Goal: Task Accomplishment & Management: Complete application form

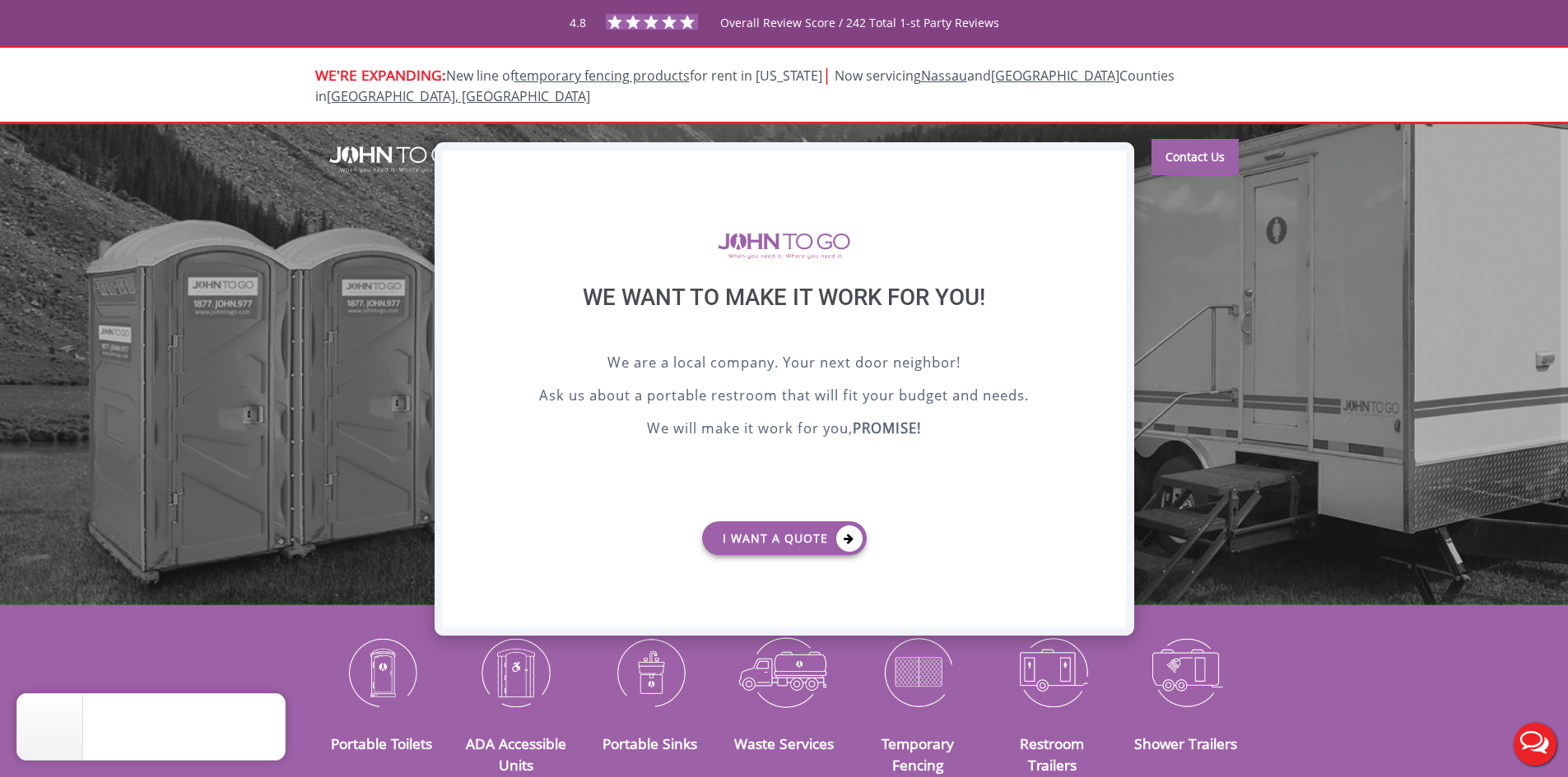
click at [1106, 164] on div "X" at bounding box center [1112, 164] width 26 height 28
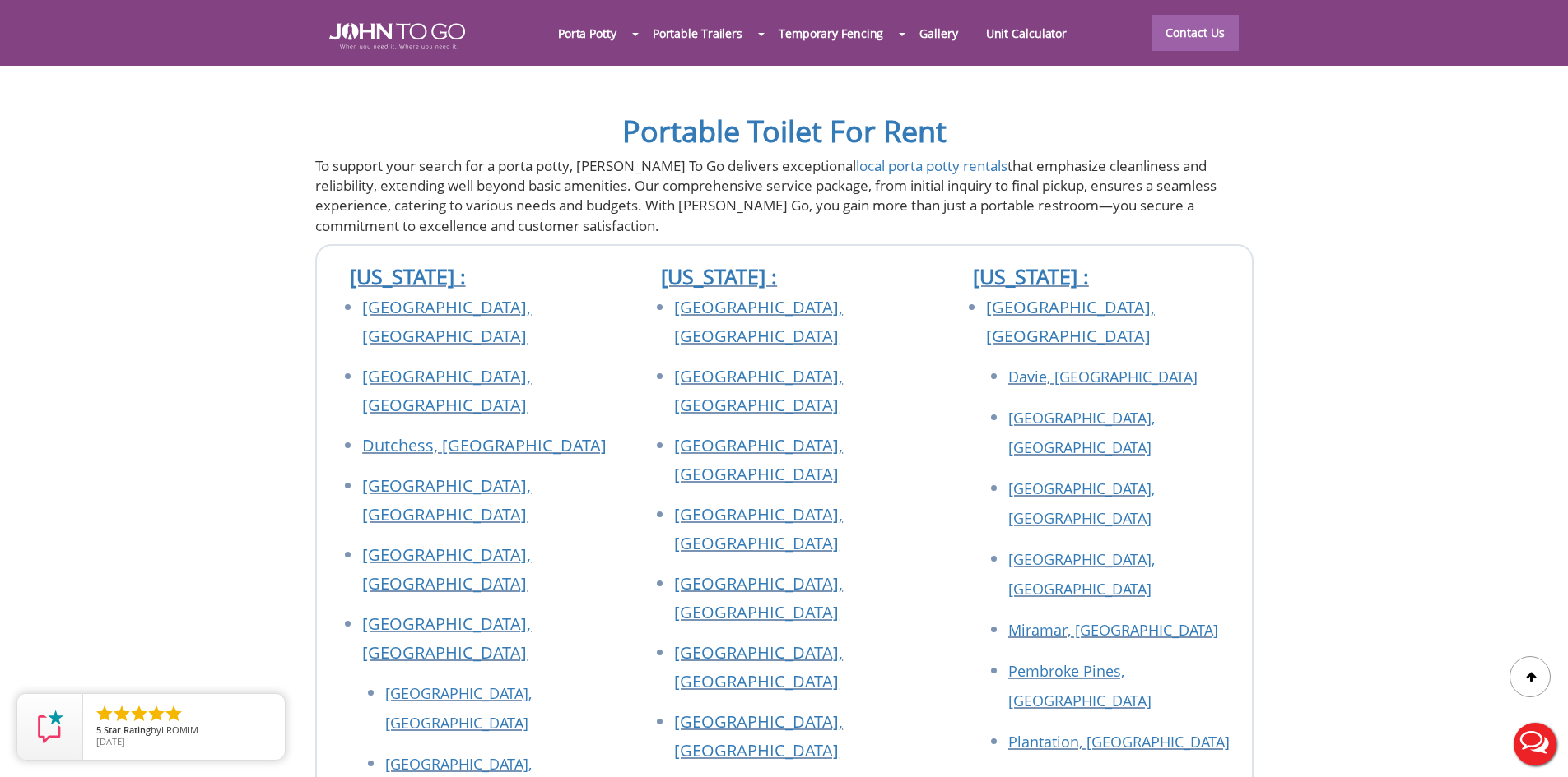
scroll to position [5758, 0]
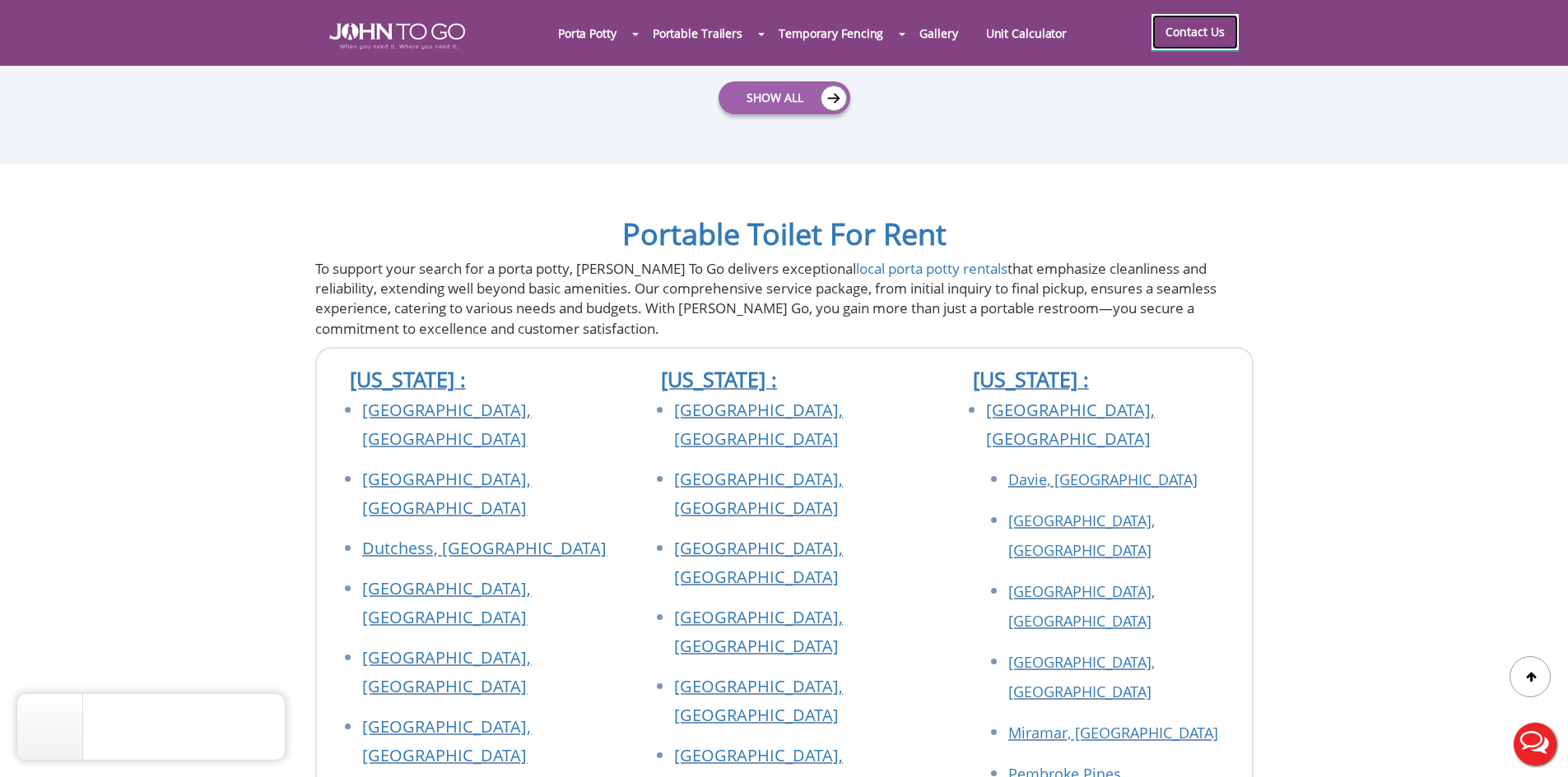
click at [1178, 35] on link "Contact Us" at bounding box center [1194, 32] width 87 height 36
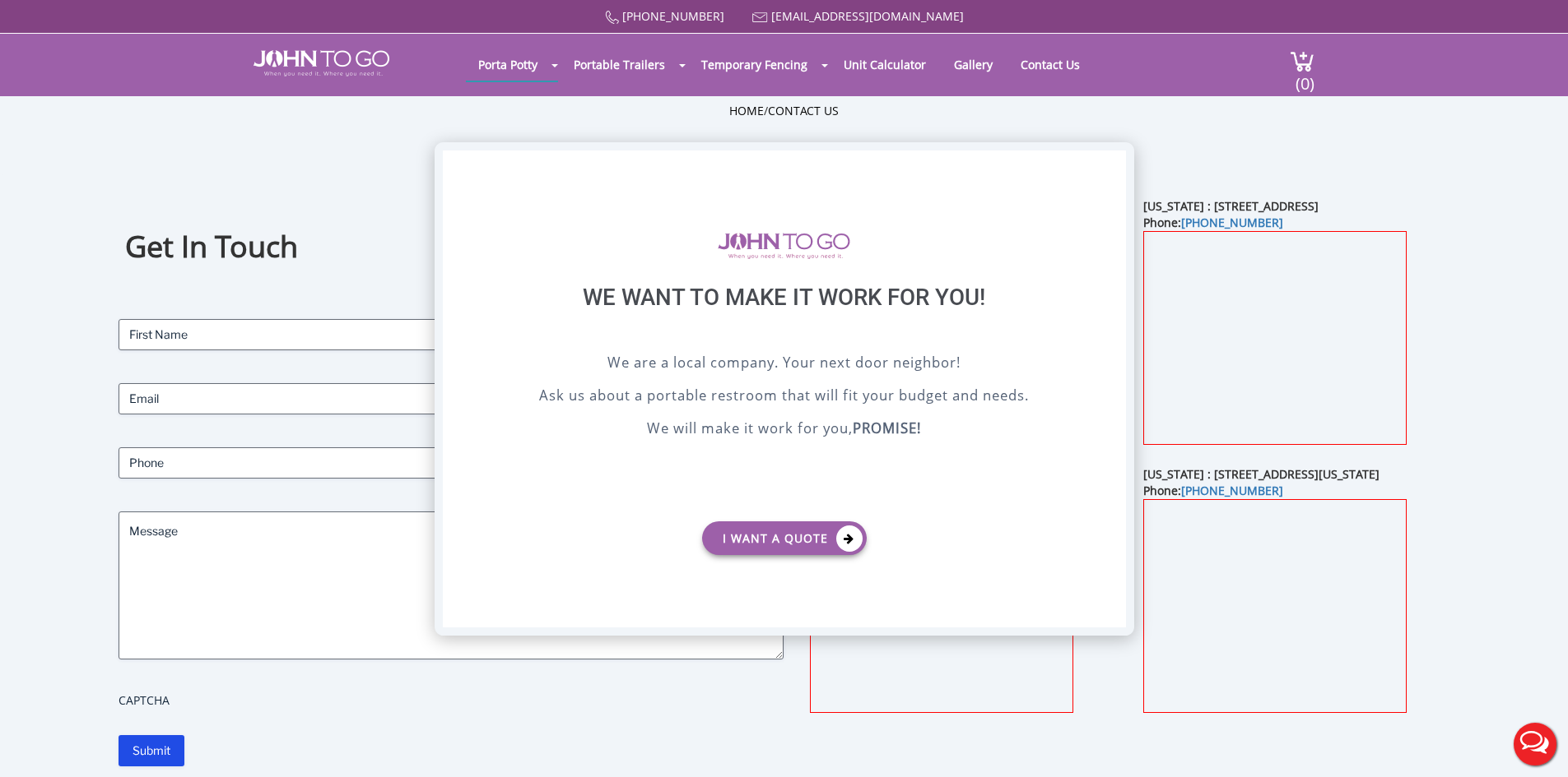
click at [1108, 160] on div "X" at bounding box center [1112, 164] width 26 height 28
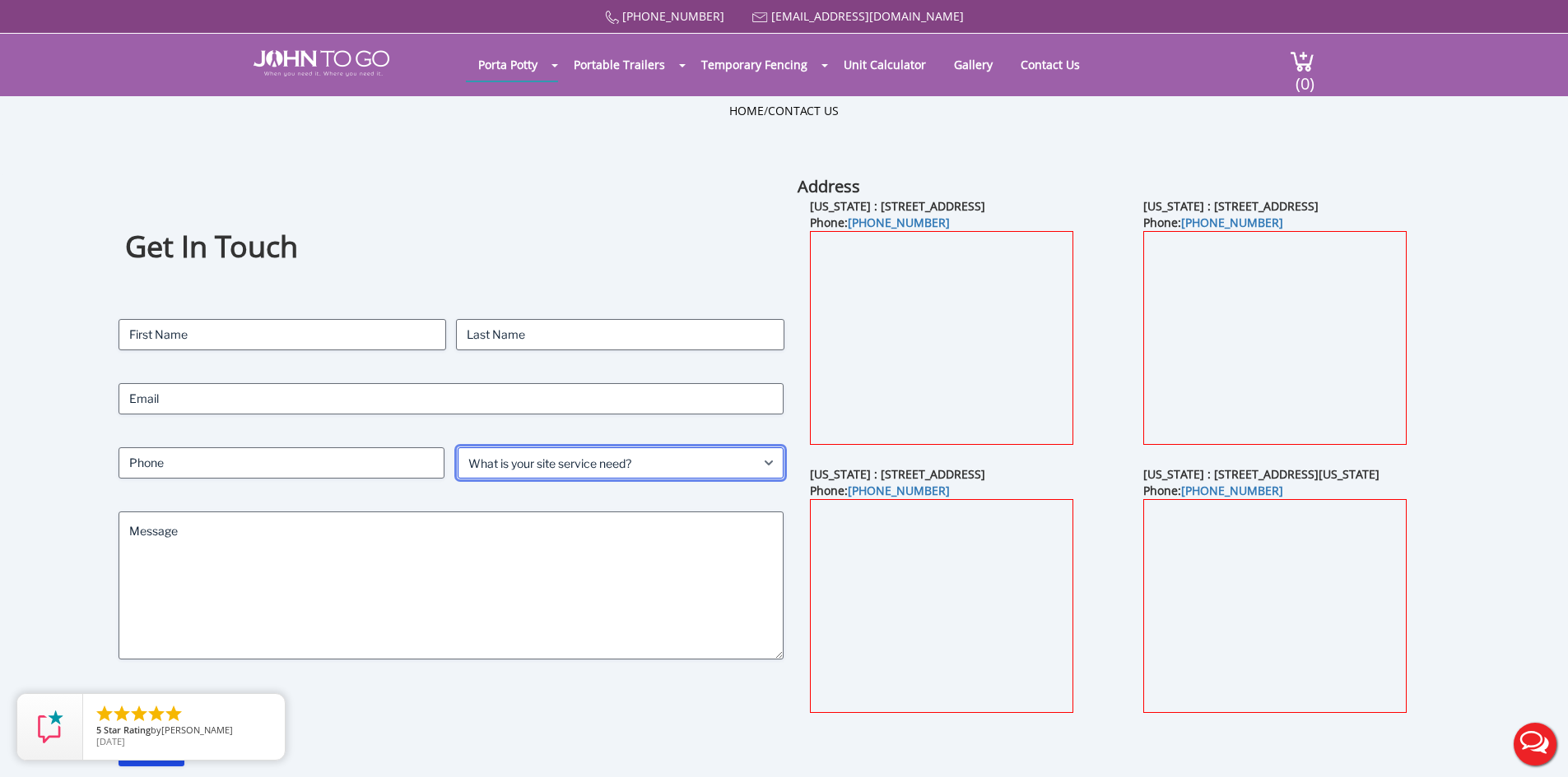
click at [571, 468] on select "What is your site service need? Consumer Construction - Commercial Construction…" at bounding box center [620, 462] width 326 height 31
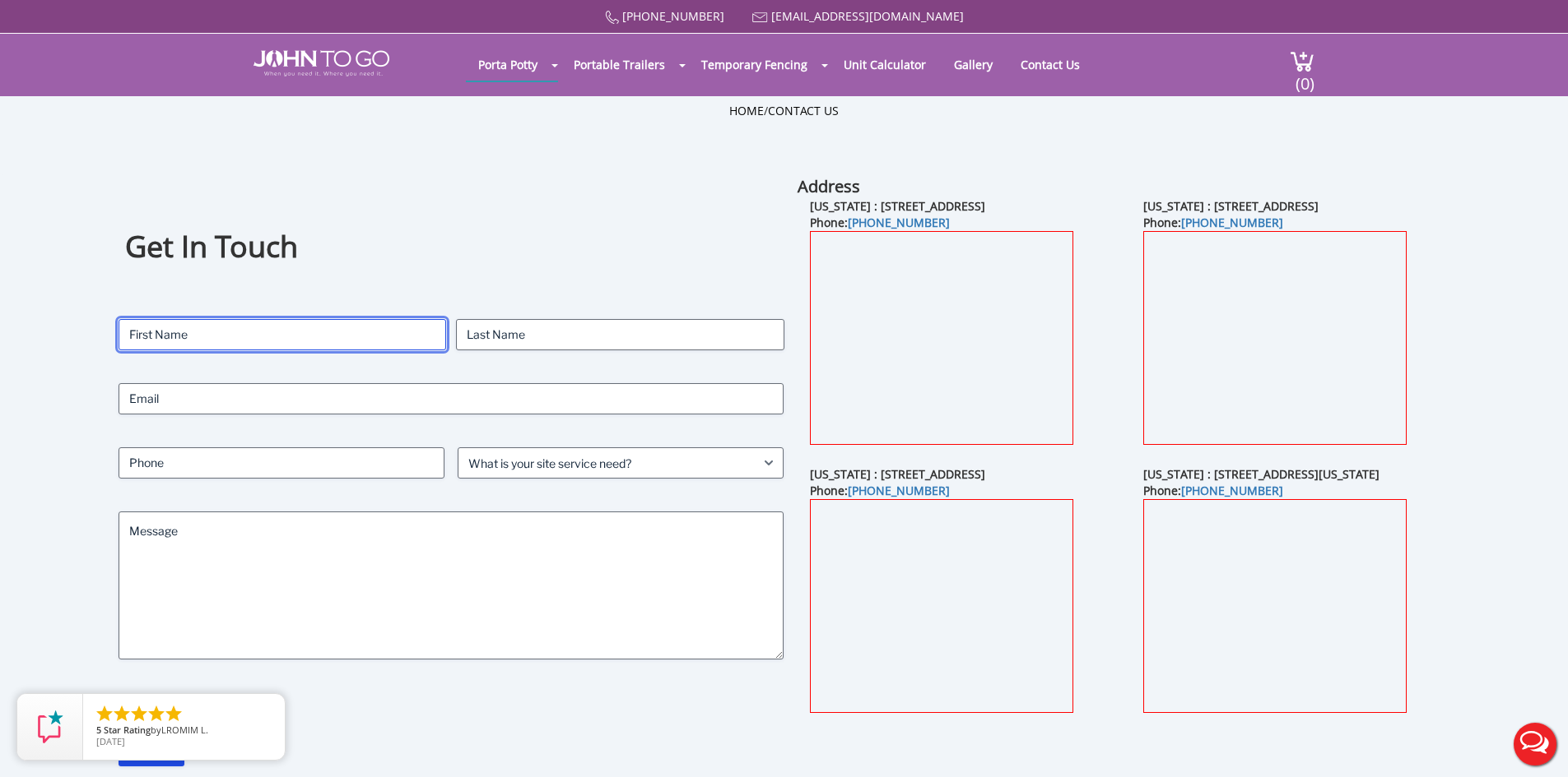
click at [296, 334] on input "First" at bounding box center [282, 335] width 327 height 31
type input "[PERSON_NAME]"
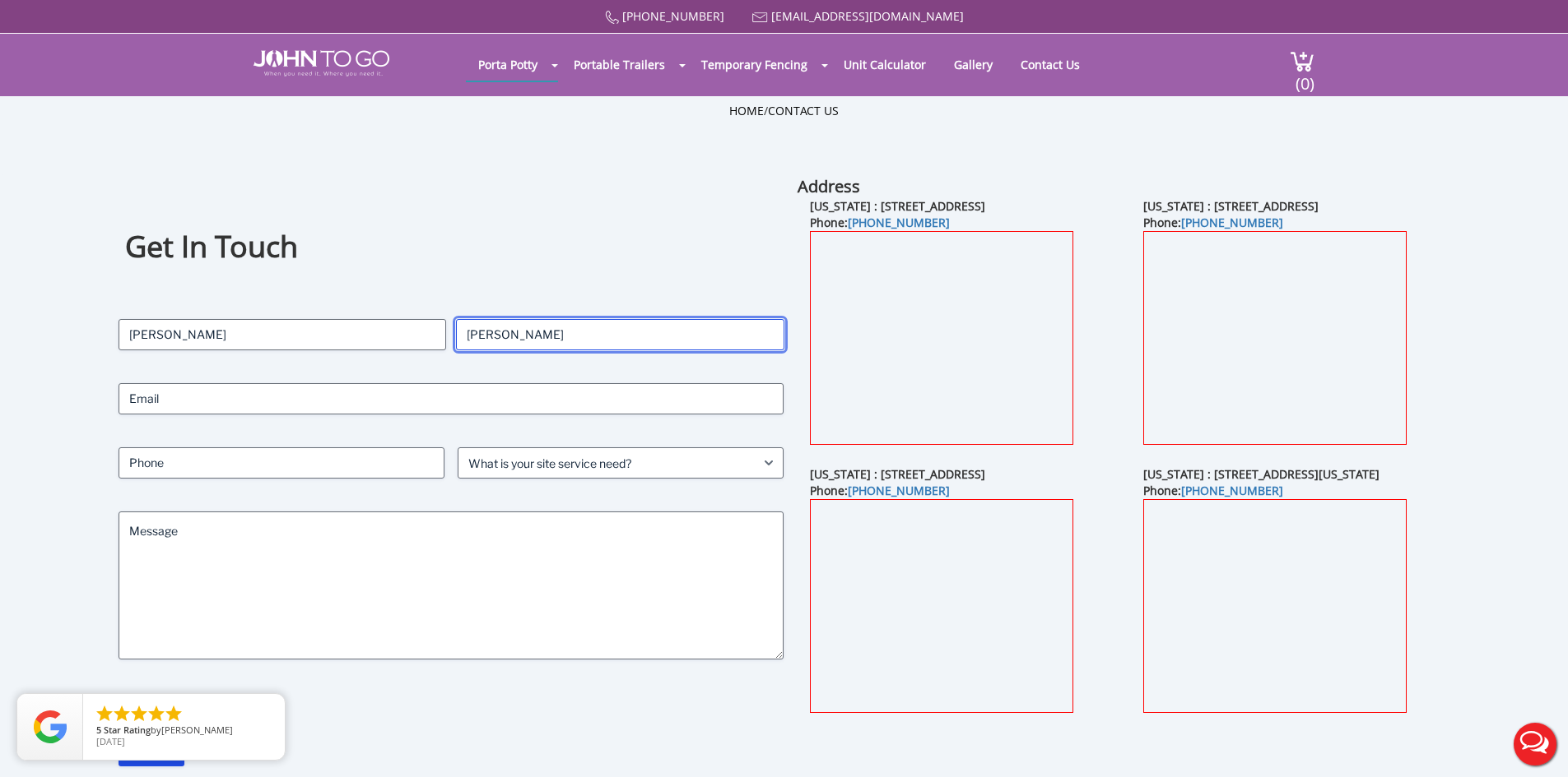
type input "[PERSON_NAME]"
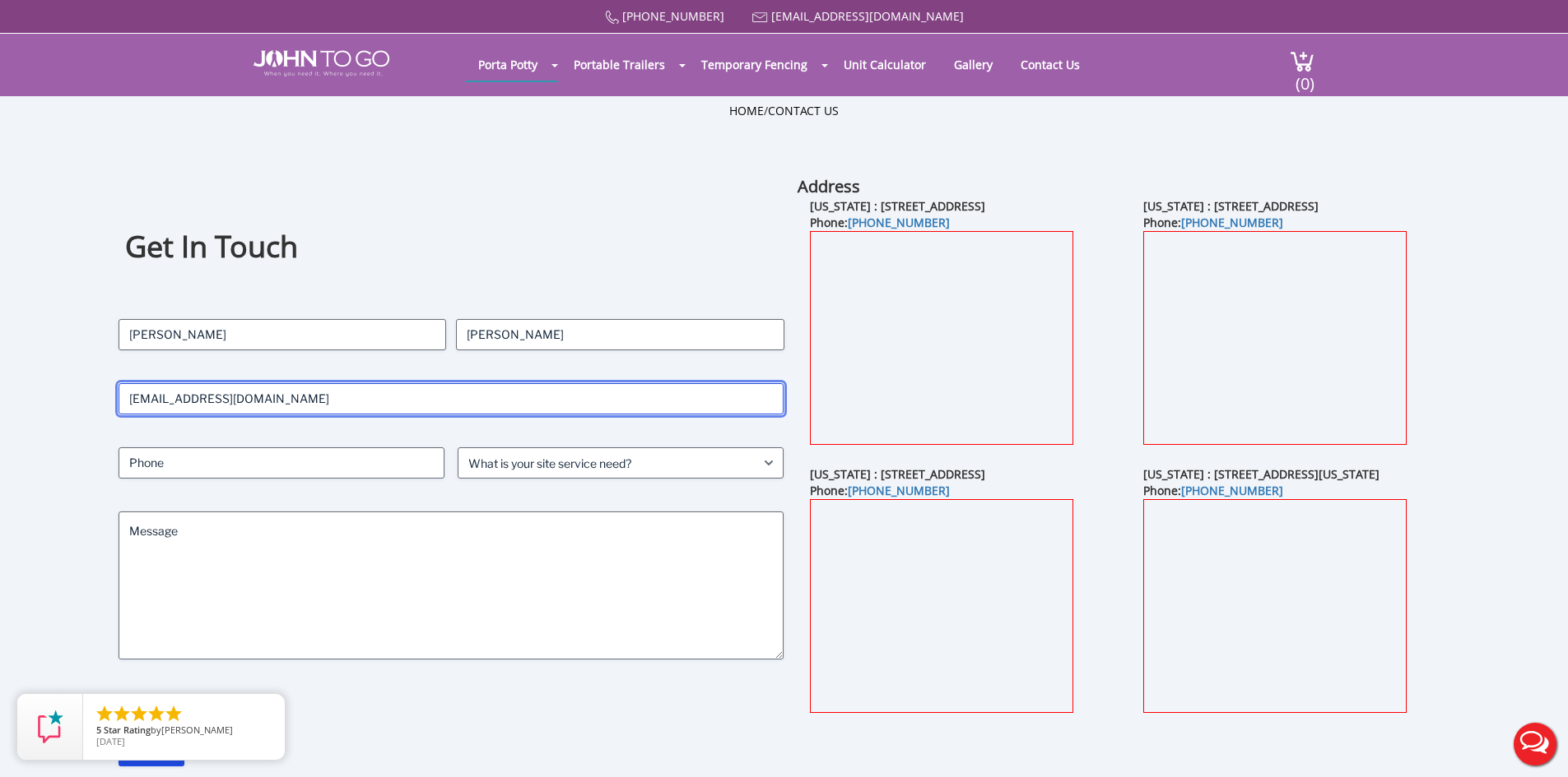
type input "[EMAIL_ADDRESS][DOMAIN_NAME]"
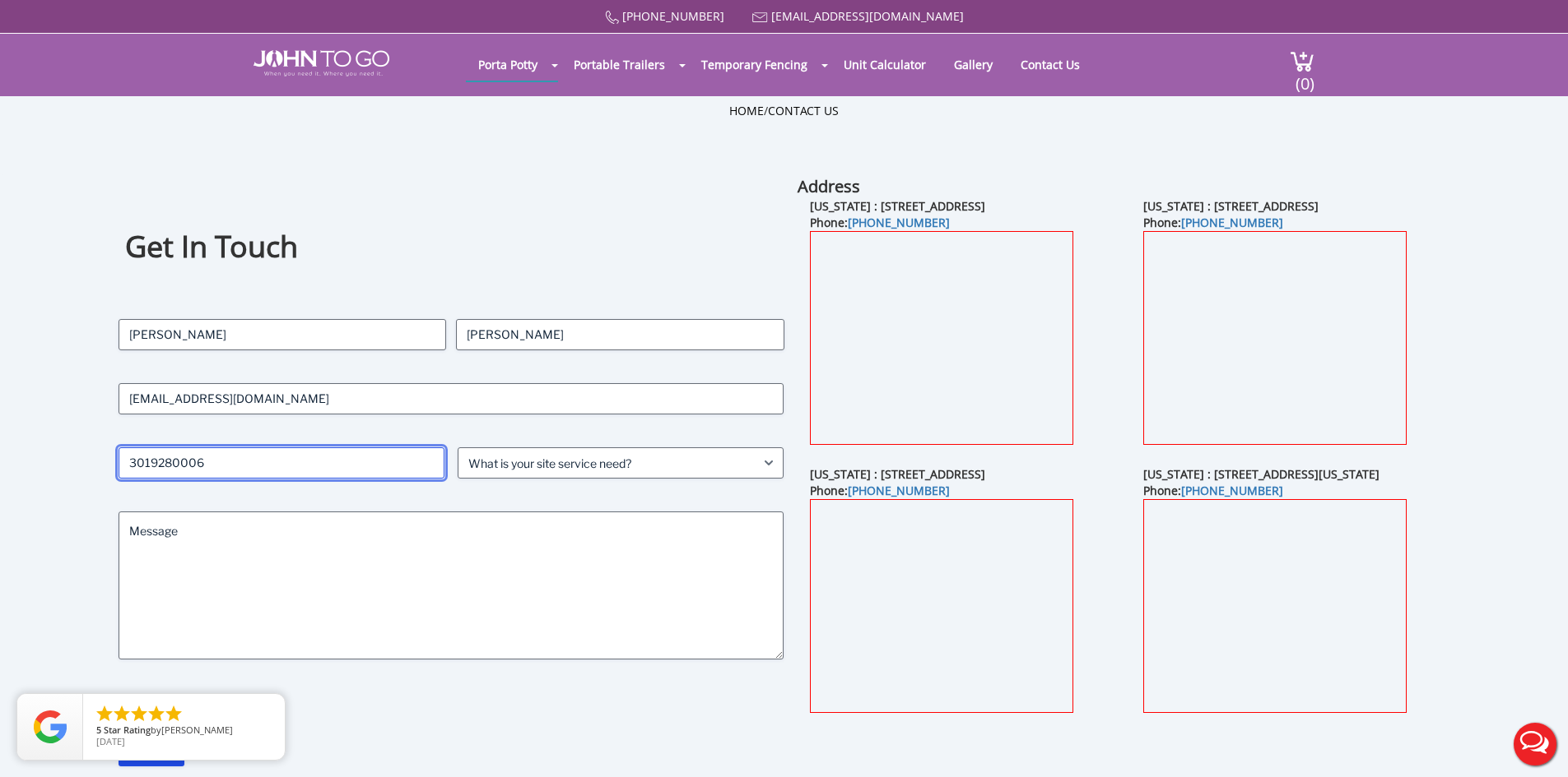
click at [149, 463] on input "3019280006" at bounding box center [281, 462] width 326 height 31
type input "3019280006"
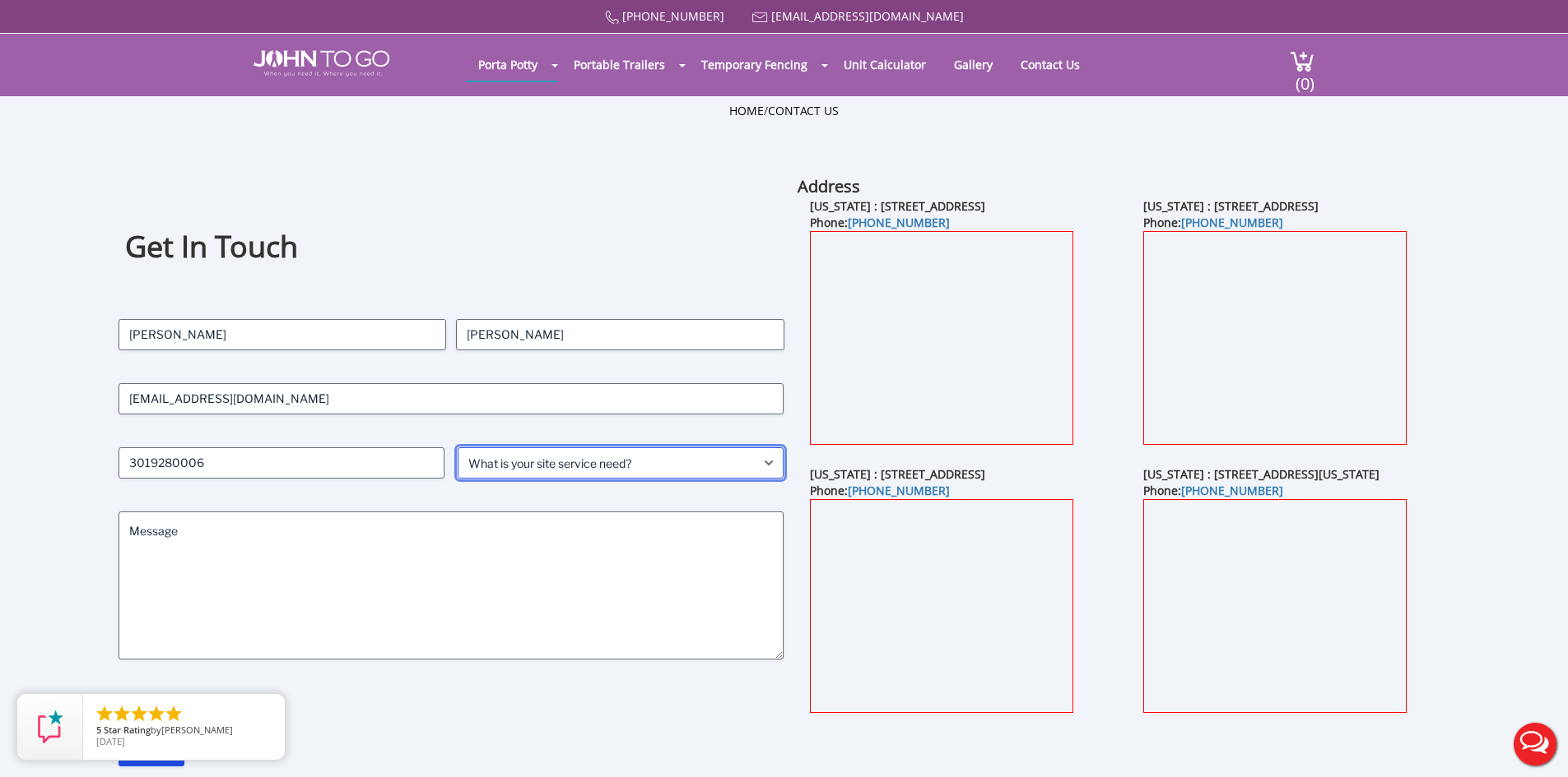
click at [535, 475] on select "What is your site service need? Consumer Construction - Commercial Construction…" at bounding box center [620, 462] width 326 height 31
select select "Construction - Residential"
click at [458, 447] on select "What is your site service need? Consumer Construction - Commercial Construction…" at bounding box center [620, 462] width 326 height 31
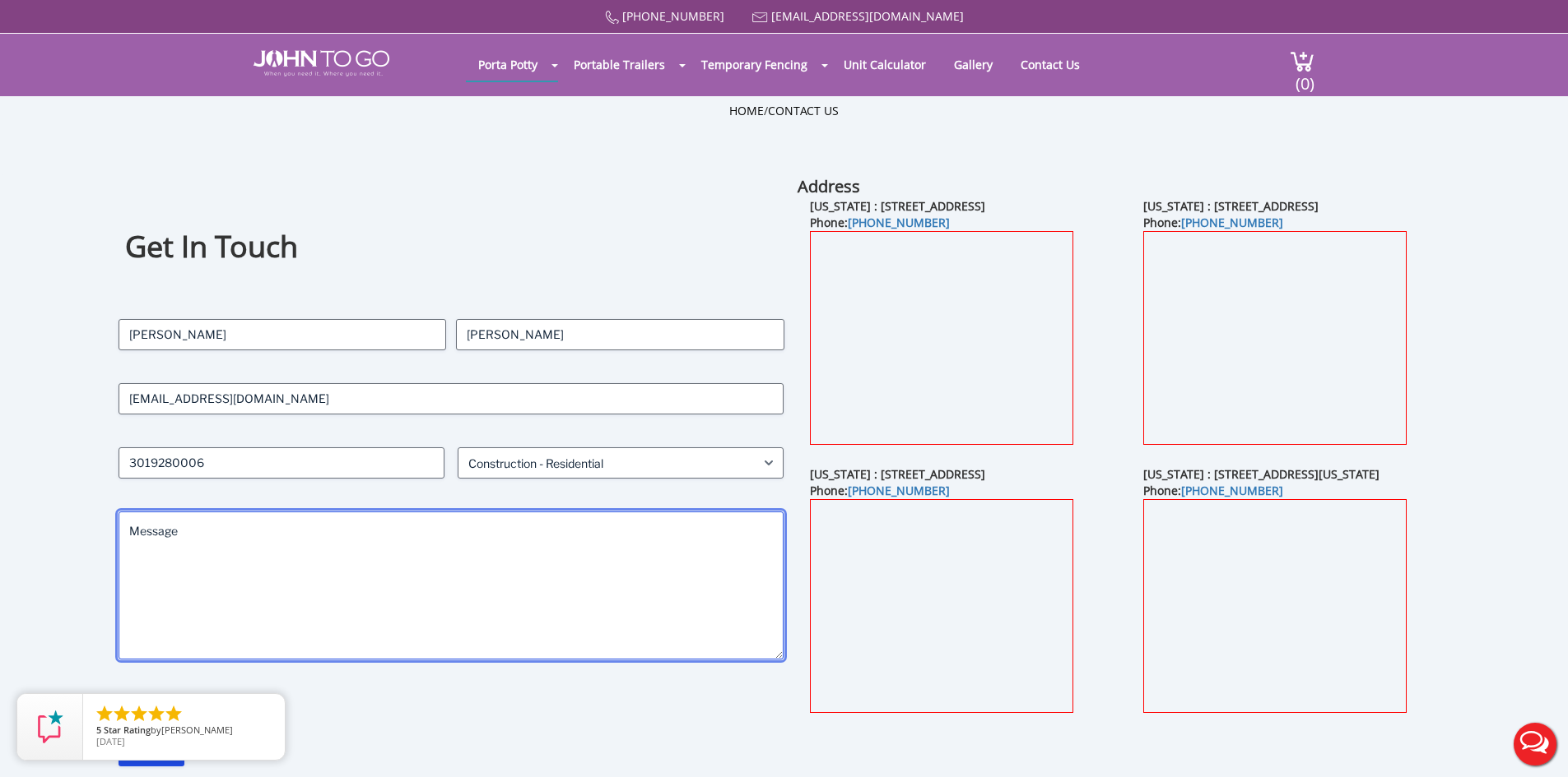
click at [573, 550] on textarea "Message" at bounding box center [451, 585] width 666 height 148
click at [580, 564] on textarea "Hi, I am interested in renting porta-potties for a large home renovation project" at bounding box center [451, 585] width 666 height 148
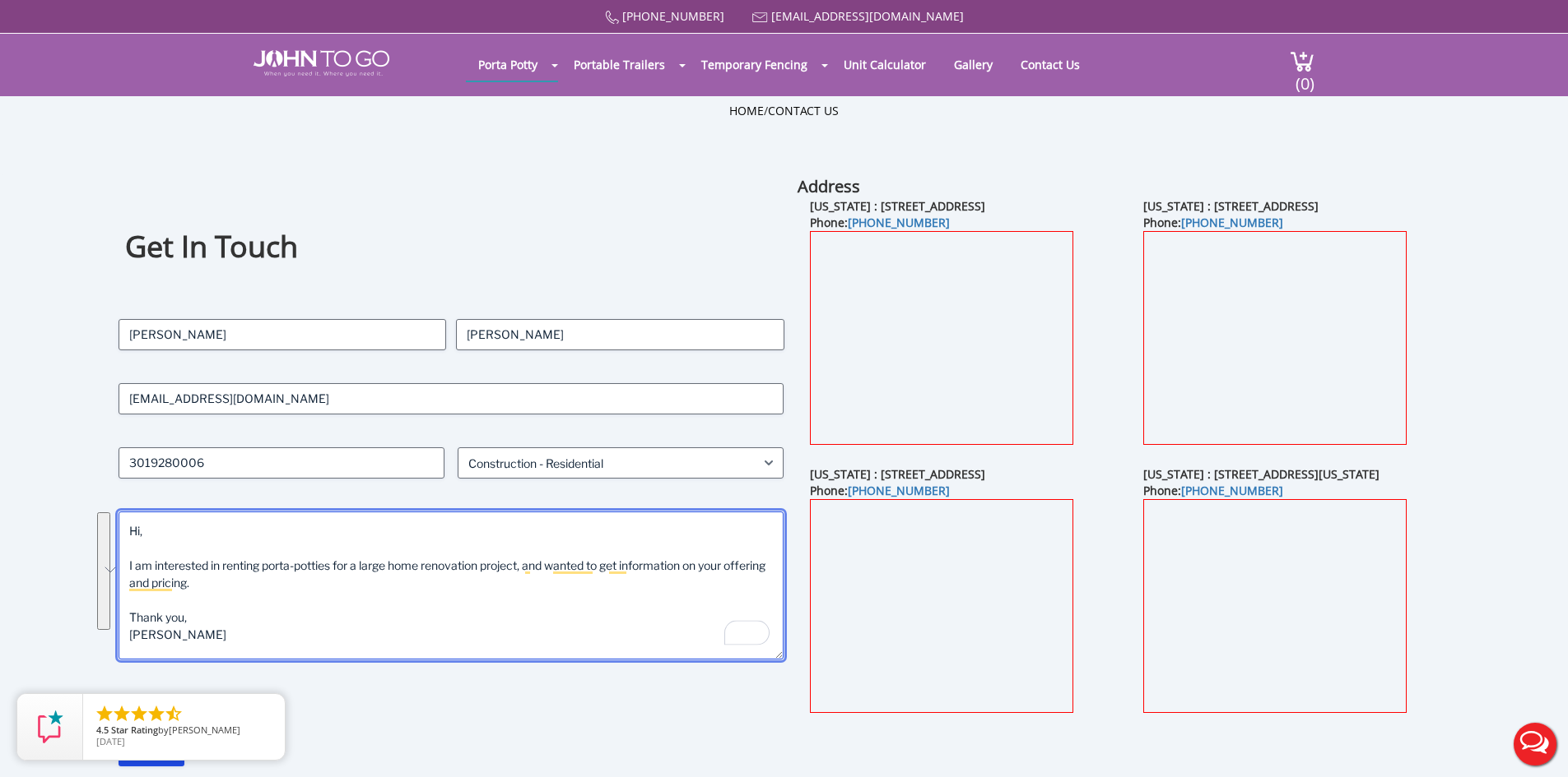
drag, startPoint x: 189, startPoint y: 630, endPoint x: 92, endPoint y: 516, distance: 149.7
click at [92, 516] on div "Get In Touch Contact Name (Required) Andrew First Olinger Last Email (Required)…" at bounding box center [784, 491] width 1411 height 632
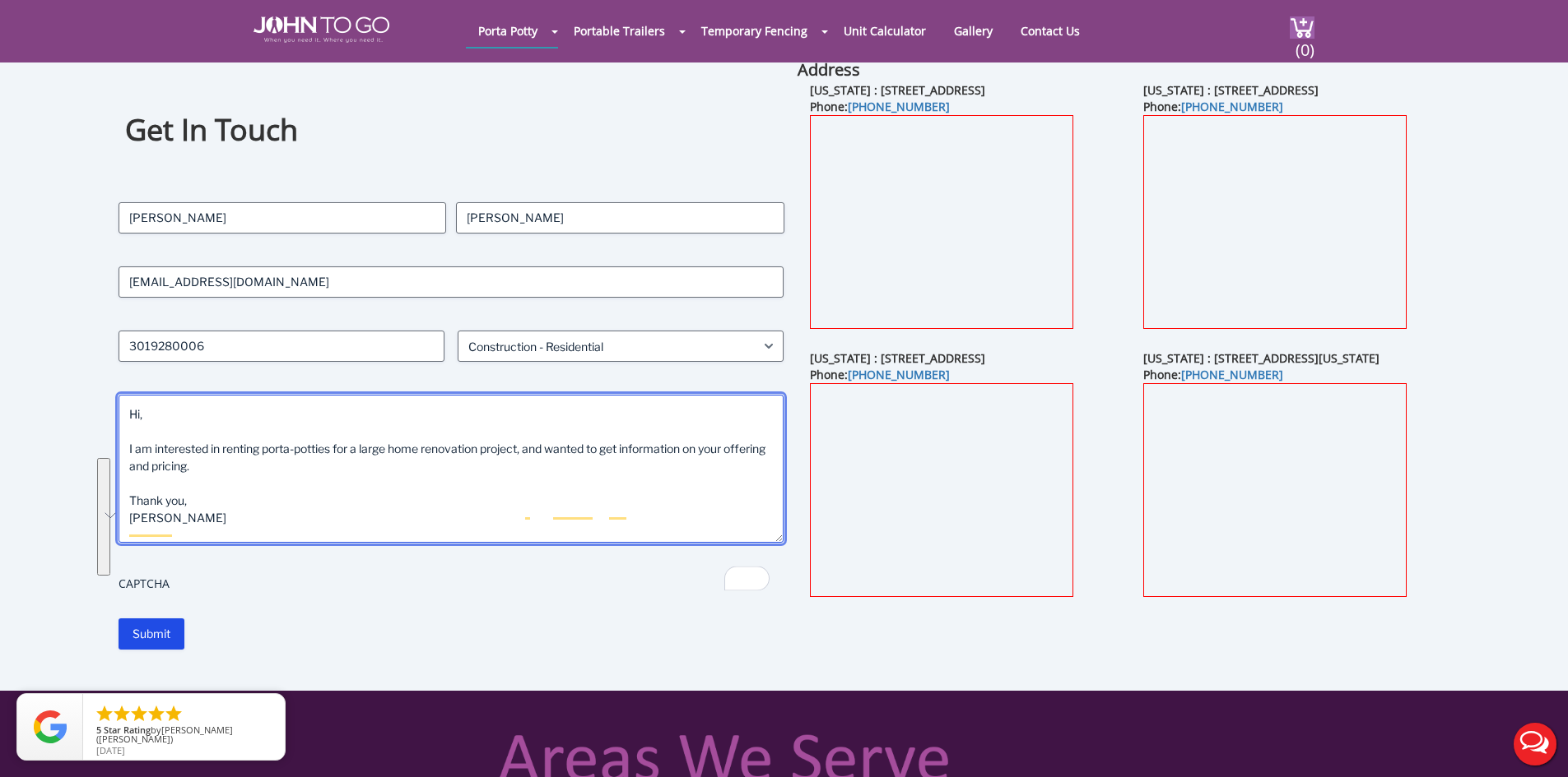
scroll to position [164, 0]
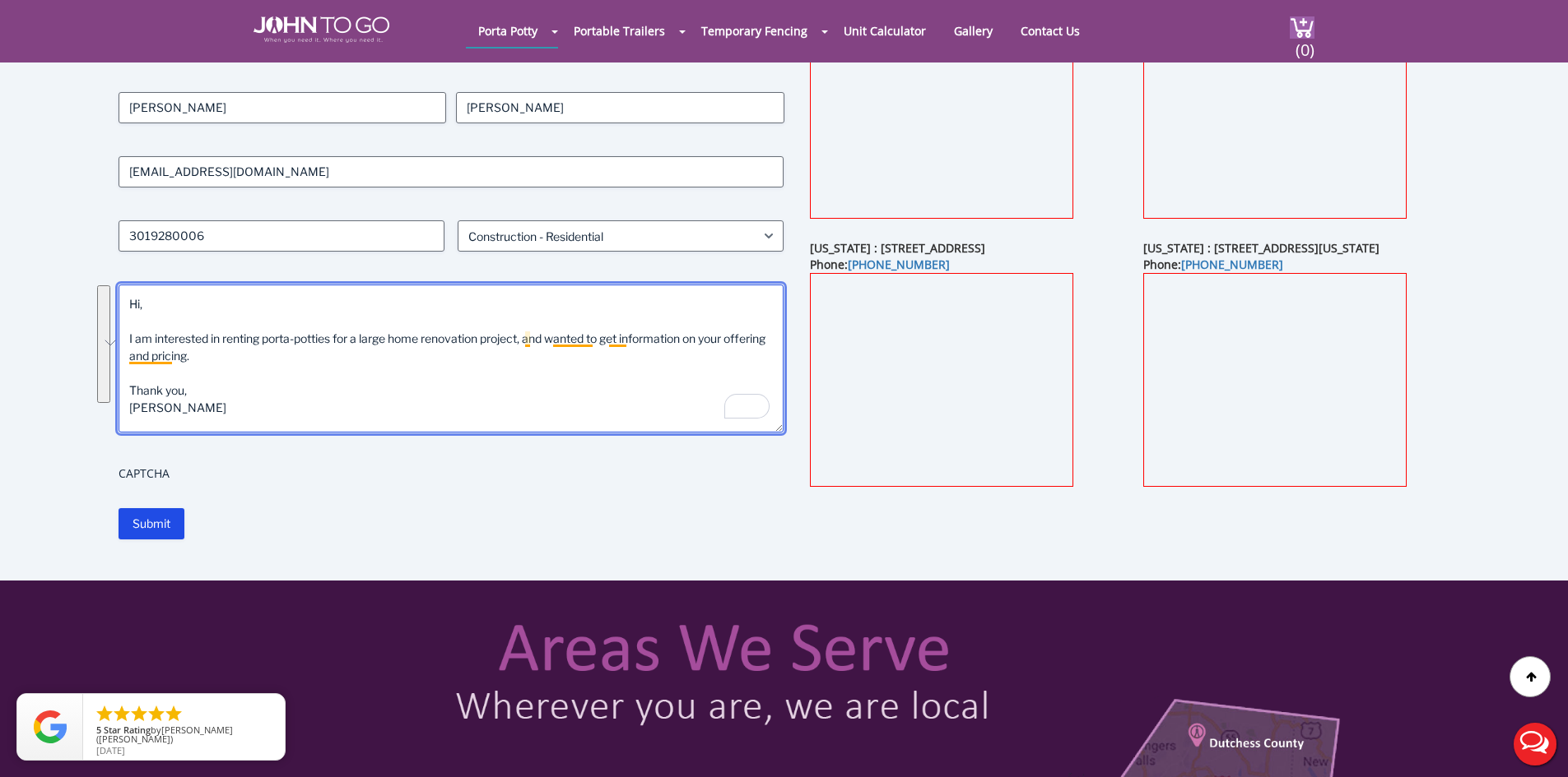
click at [581, 336] on textarea "Hi, I am interested in renting porta-potties for a large home renovation projec…" at bounding box center [451, 358] width 666 height 148
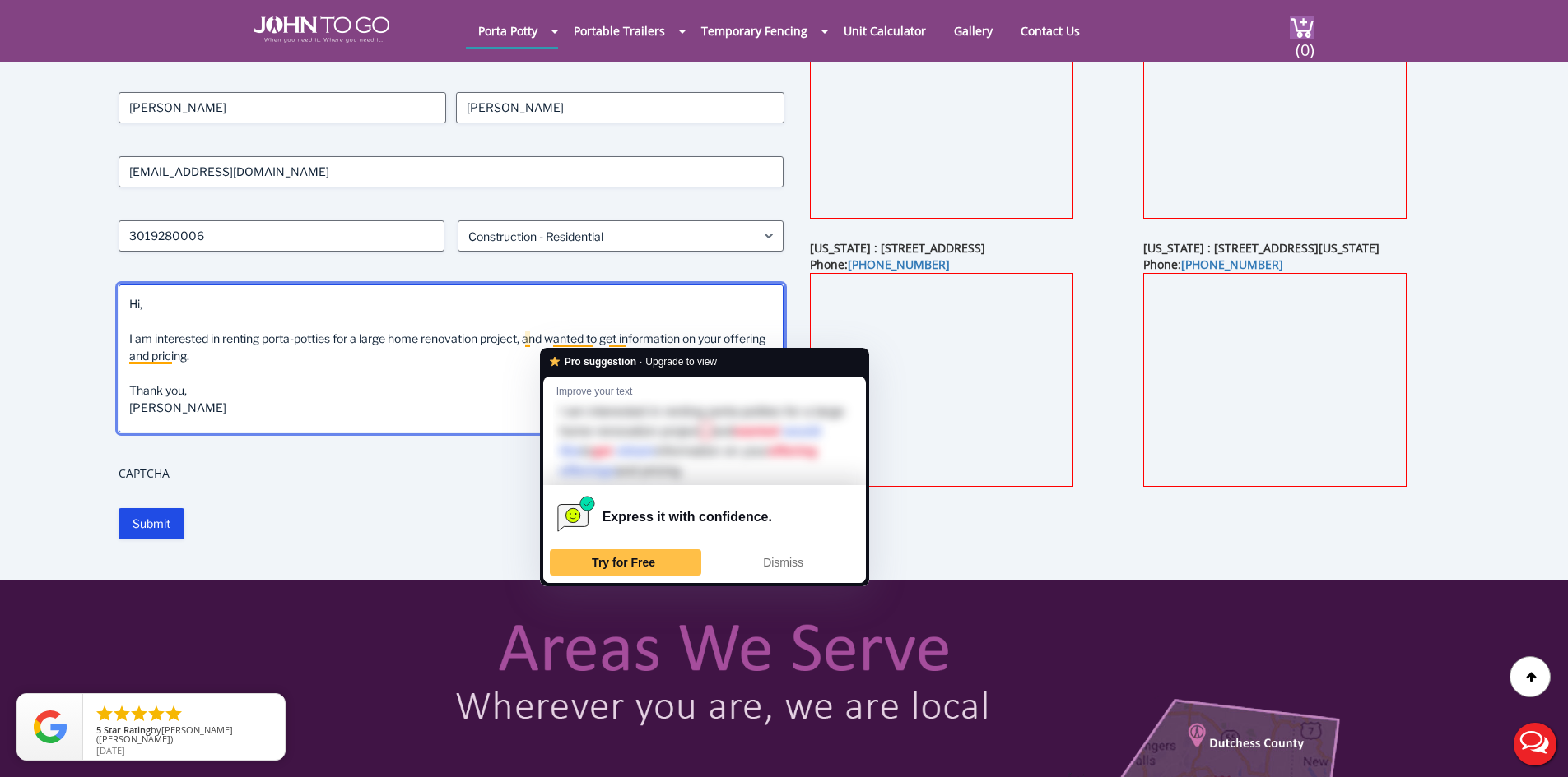
drag, startPoint x: 509, startPoint y: 373, endPoint x: 514, endPoint y: 366, distance: 8.6
click at [511, 371] on textarea "Hi, I am interested in renting porta-potties for a large home renovation projec…" at bounding box center [451, 358] width 666 height 148
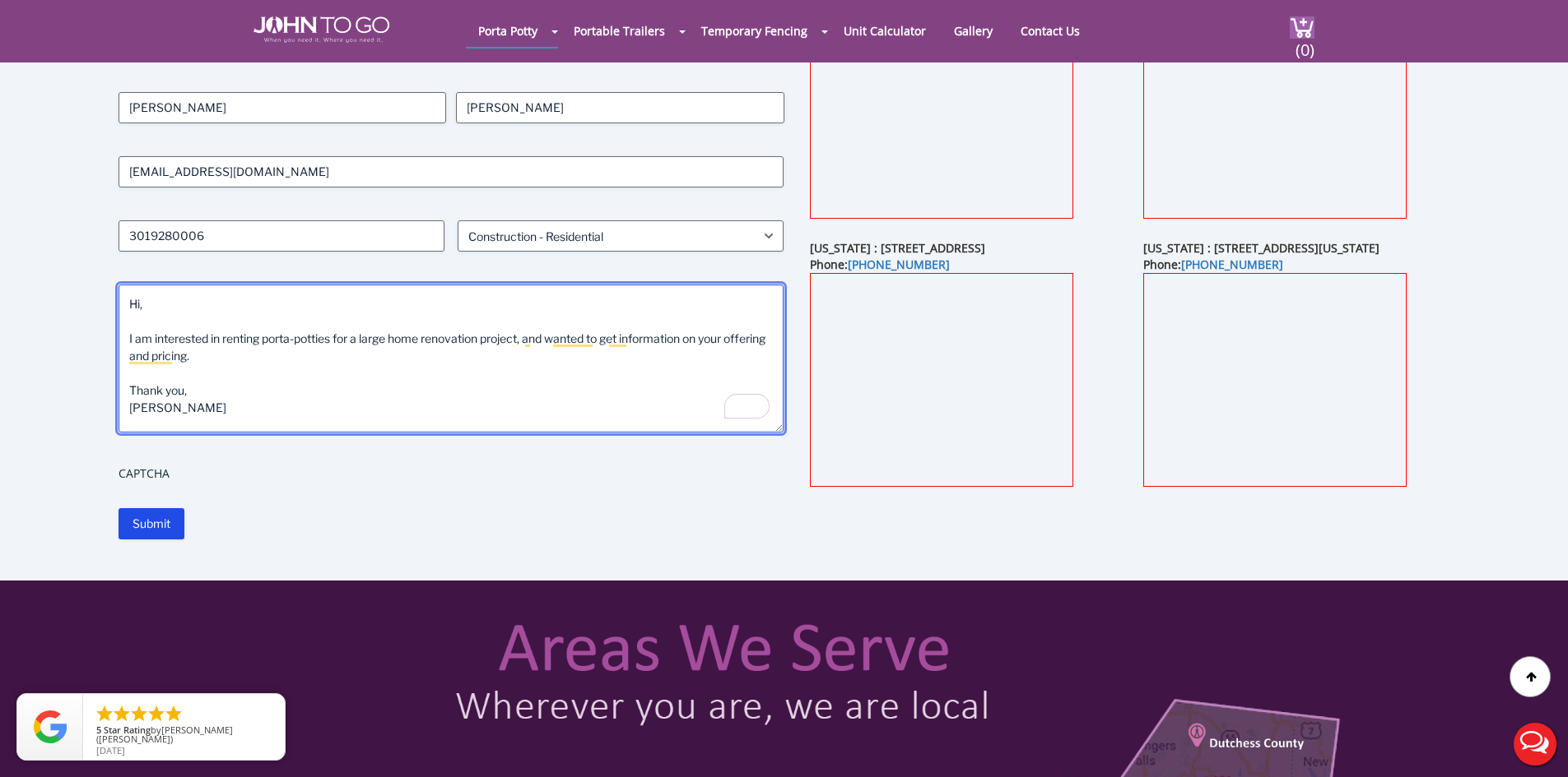
click at [531, 336] on textarea "Hi, I am interested in renting porta-potties for a large home renovation projec…" at bounding box center [451, 358] width 666 height 148
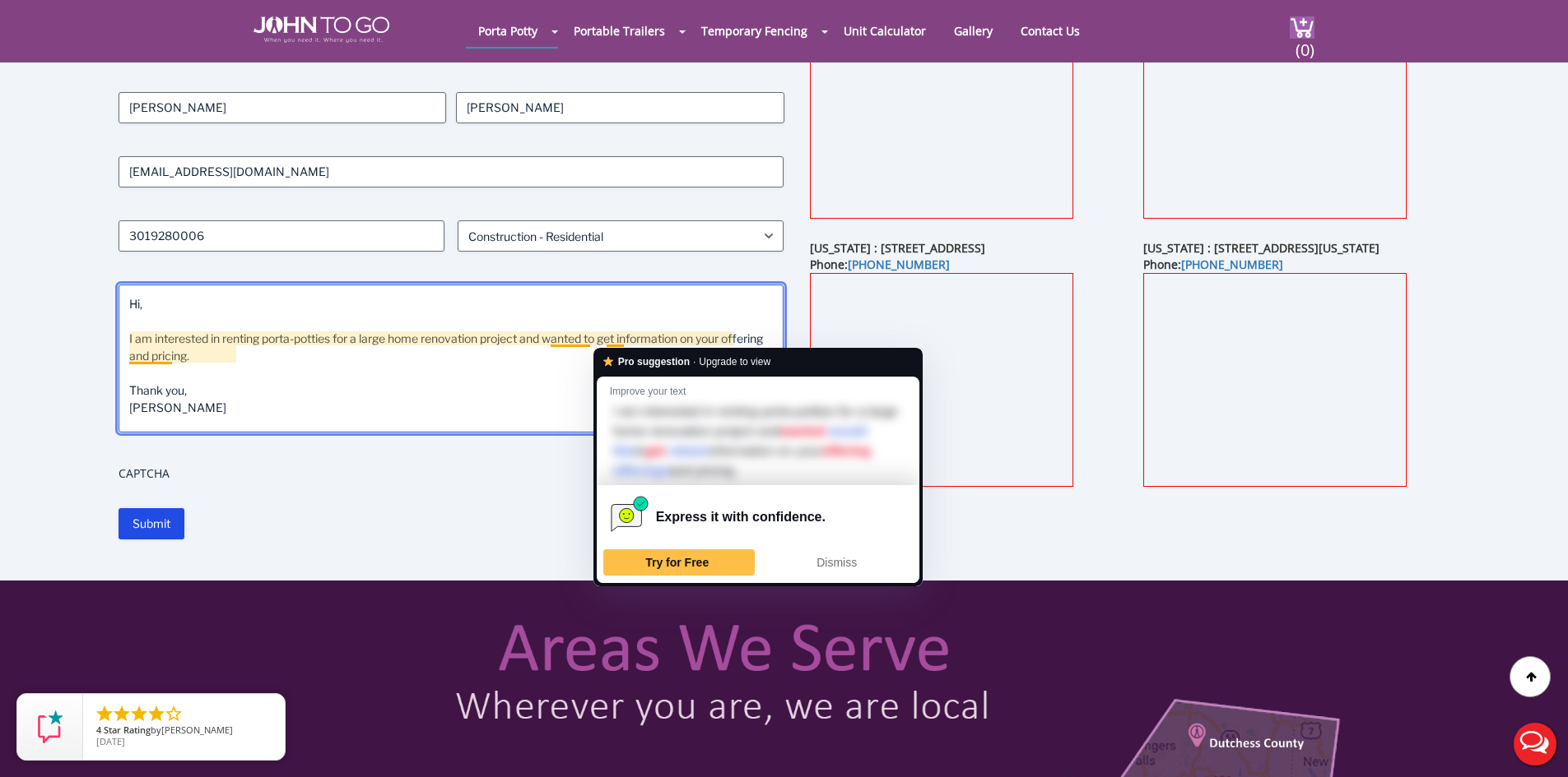
click at [618, 337] on textarea "Hi, I am interested in renting porta-potties for a large home renovation projec…" at bounding box center [451, 358] width 666 height 148
click at [580, 337] on textarea "Hi, I am interested in renting porta-potties for a large home renovation projec…" at bounding box center [451, 358] width 666 height 148
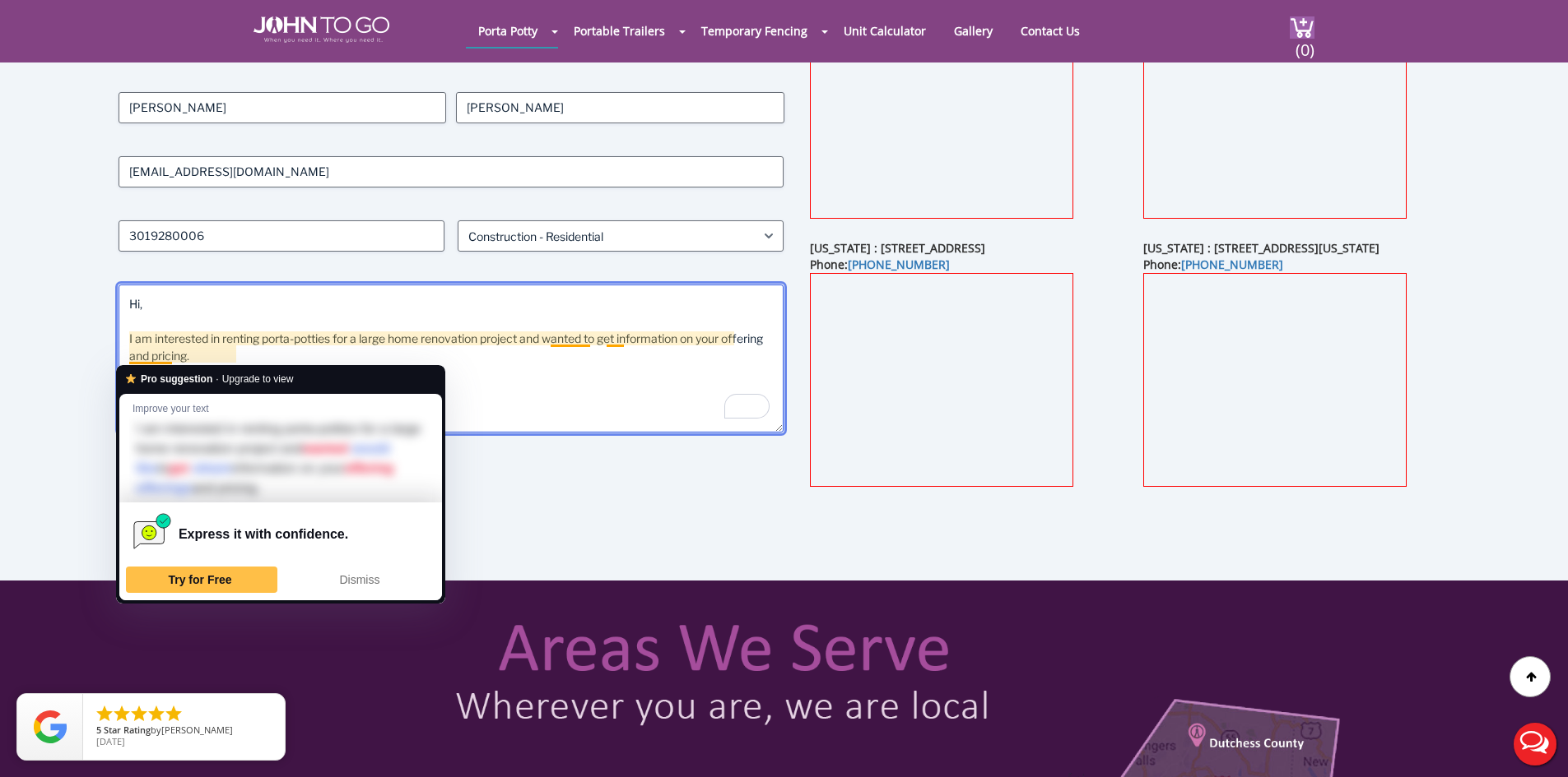
click at [171, 354] on textarea "Hi, I am interested in renting porta-potties for a large home renovation projec…" at bounding box center [451, 358] width 666 height 148
click at [166, 356] on textarea "Hi, I am interested in renting porta-potties for a large home renovation projec…" at bounding box center [451, 358] width 666 height 148
click at [166, 352] on textarea "Hi, I am interested in renting porta-potties for a large home renovation projec…" at bounding box center [451, 358] width 666 height 148
click at [434, 320] on textarea "Hi, I am interested in renting porta-potties for a large home renovation projec…" at bounding box center [451, 358] width 666 height 148
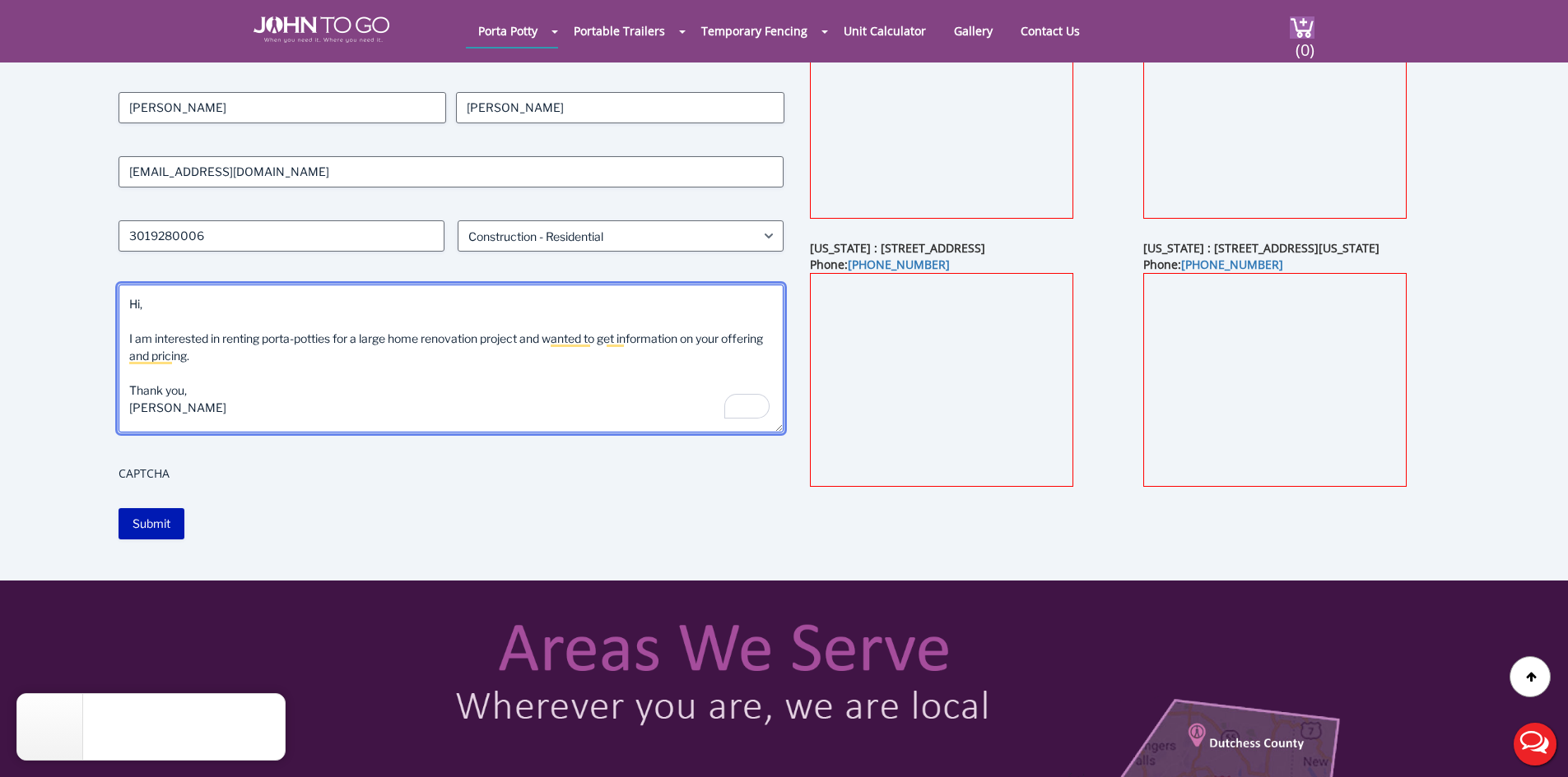
type textarea "Hi, I am interested in renting porta-potties for a large home renovation projec…"
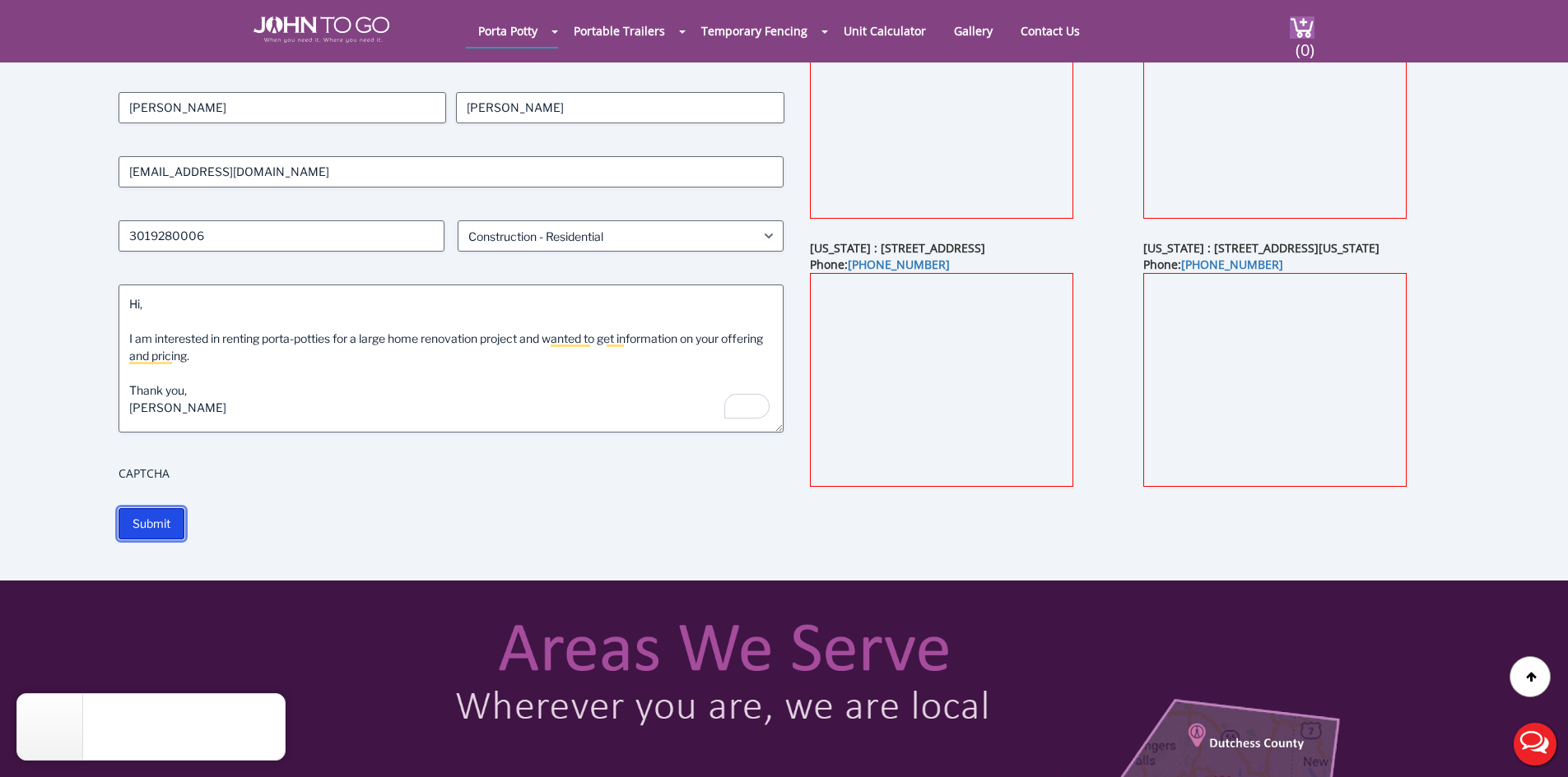
click at [160, 527] on input "Submit" at bounding box center [151, 524] width 66 height 31
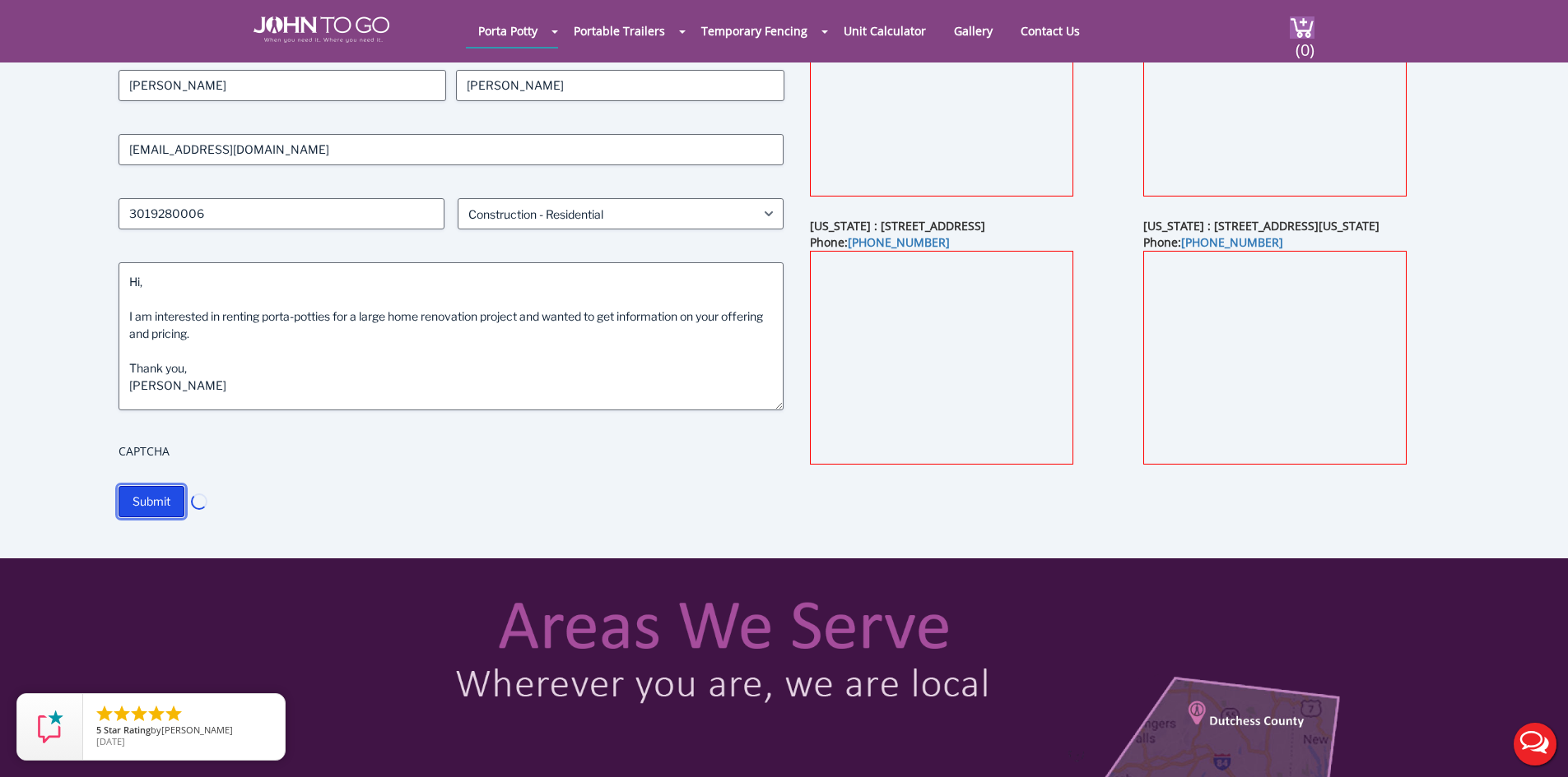
scroll to position [247, 0]
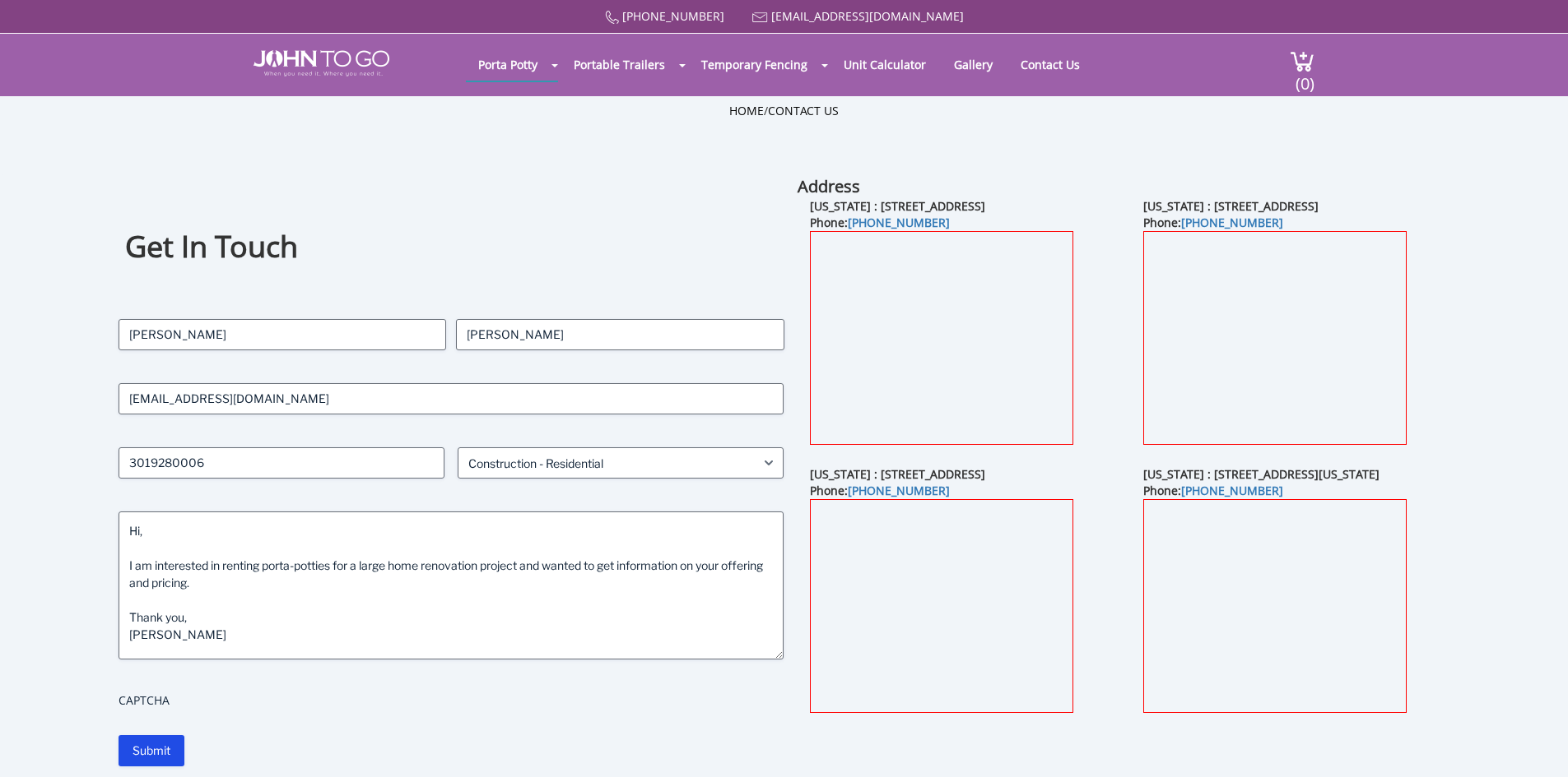
select select "Construction - Residential"
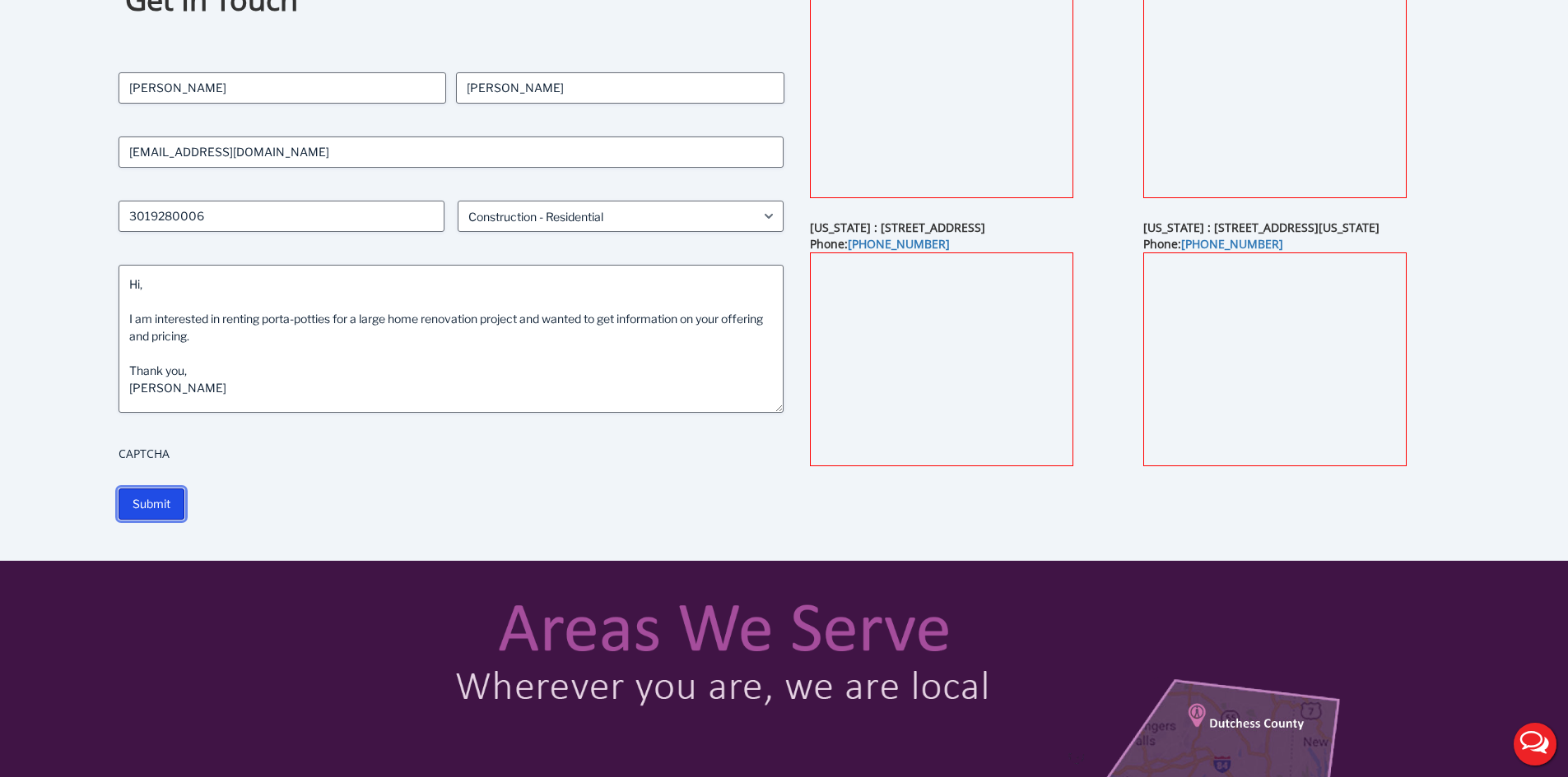
click at [157, 497] on input "Submit" at bounding box center [151, 504] width 66 height 31
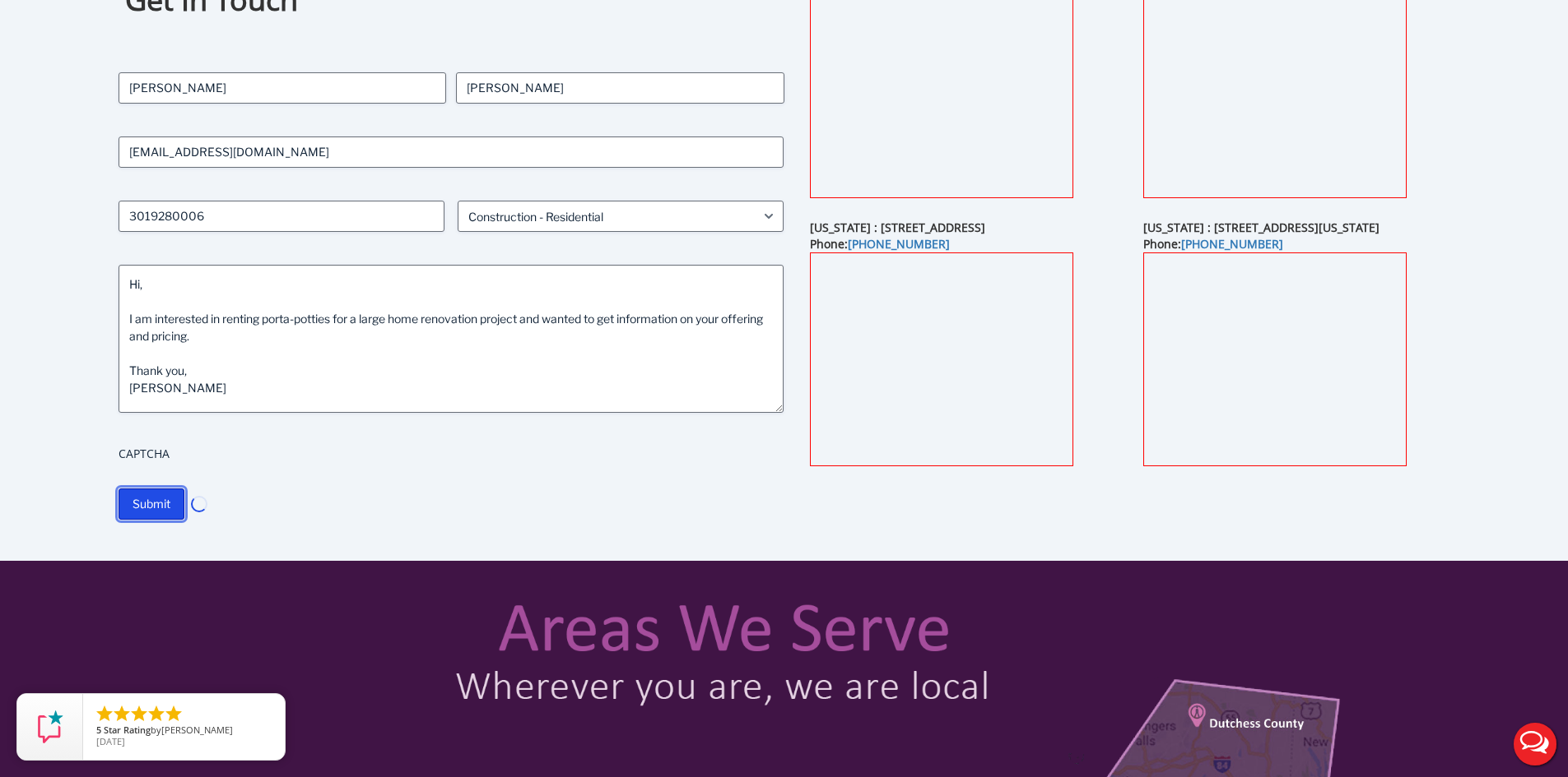
click at [152, 501] on input "Submit" at bounding box center [151, 504] width 66 height 31
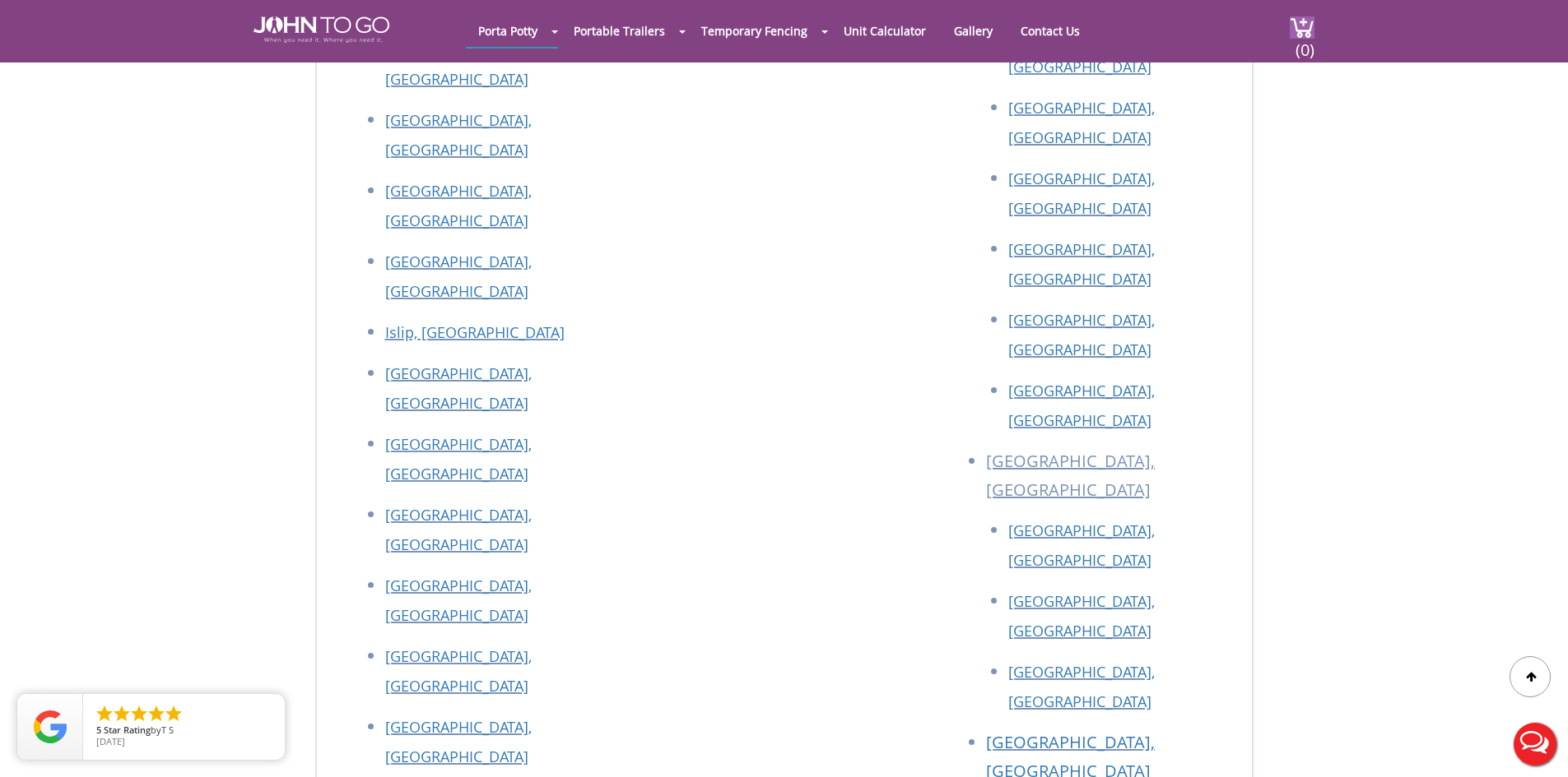
scroll to position [2866, 0]
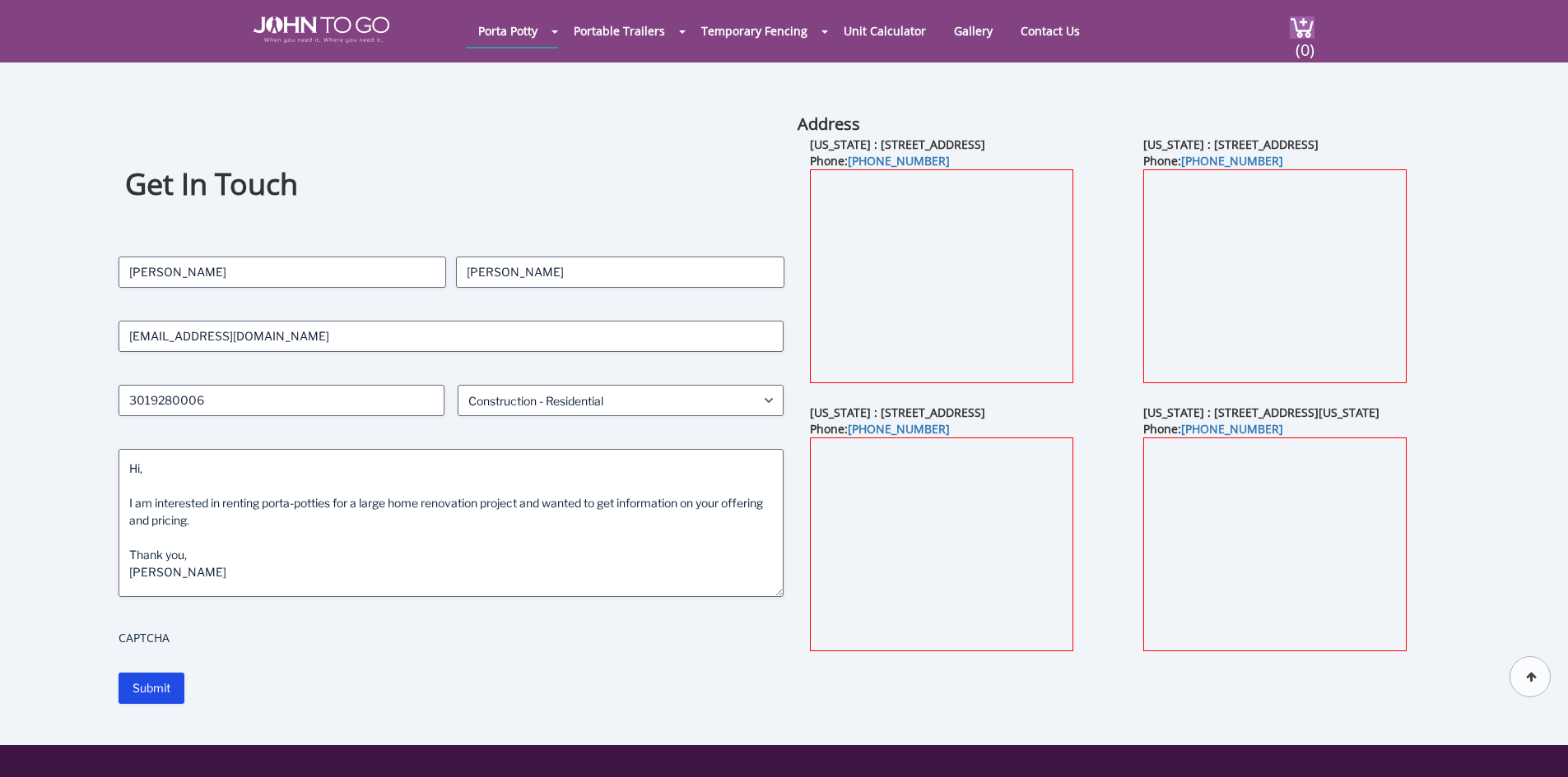
select select "Construction - Residential"
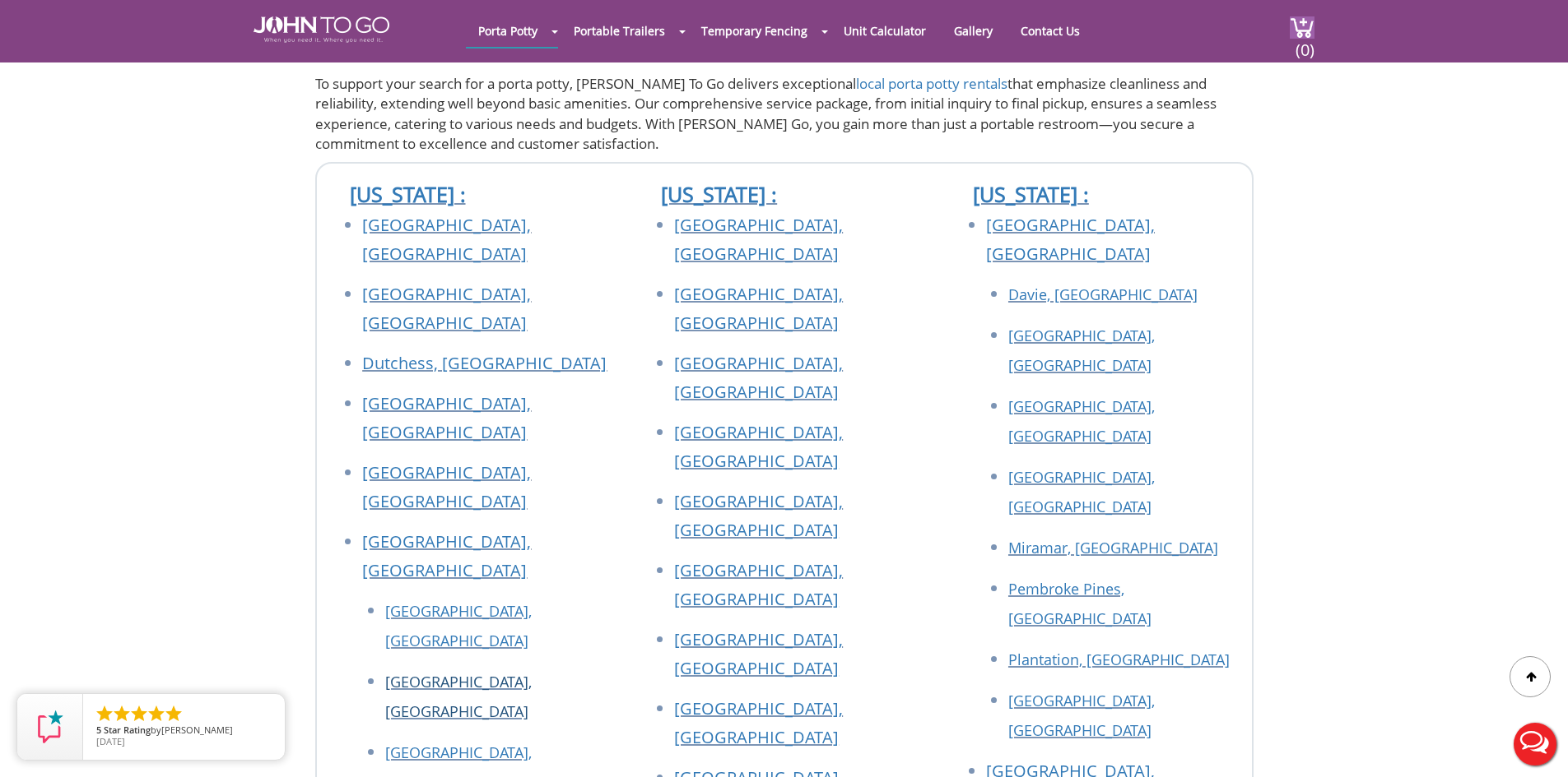
scroll to position [1550, 0]
click at [409, 459] on link "[GEOGRAPHIC_DATA], [GEOGRAPHIC_DATA]" at bounding box center [446, 485] width 168 height 51
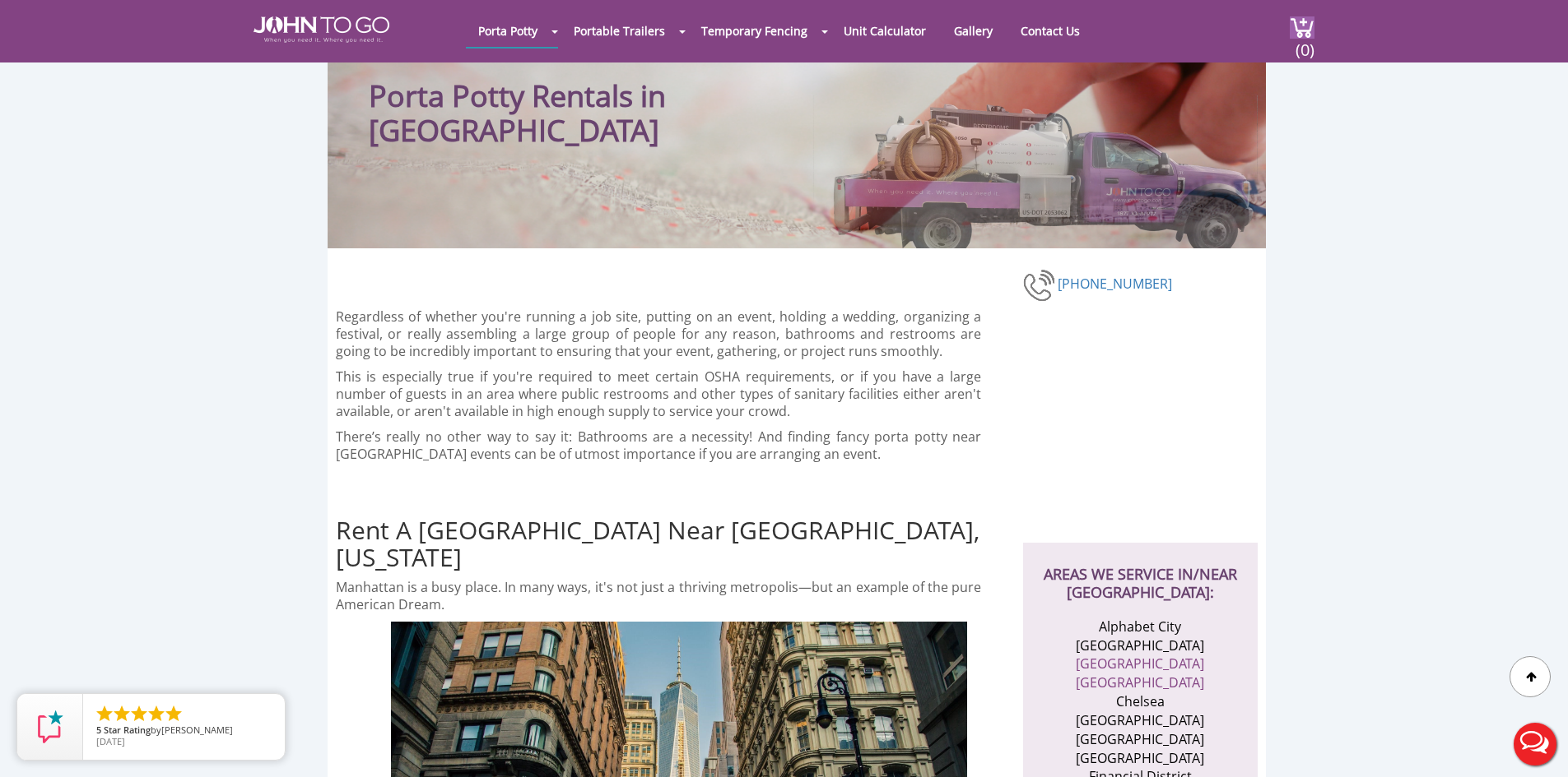
scroll to position [82, 0]
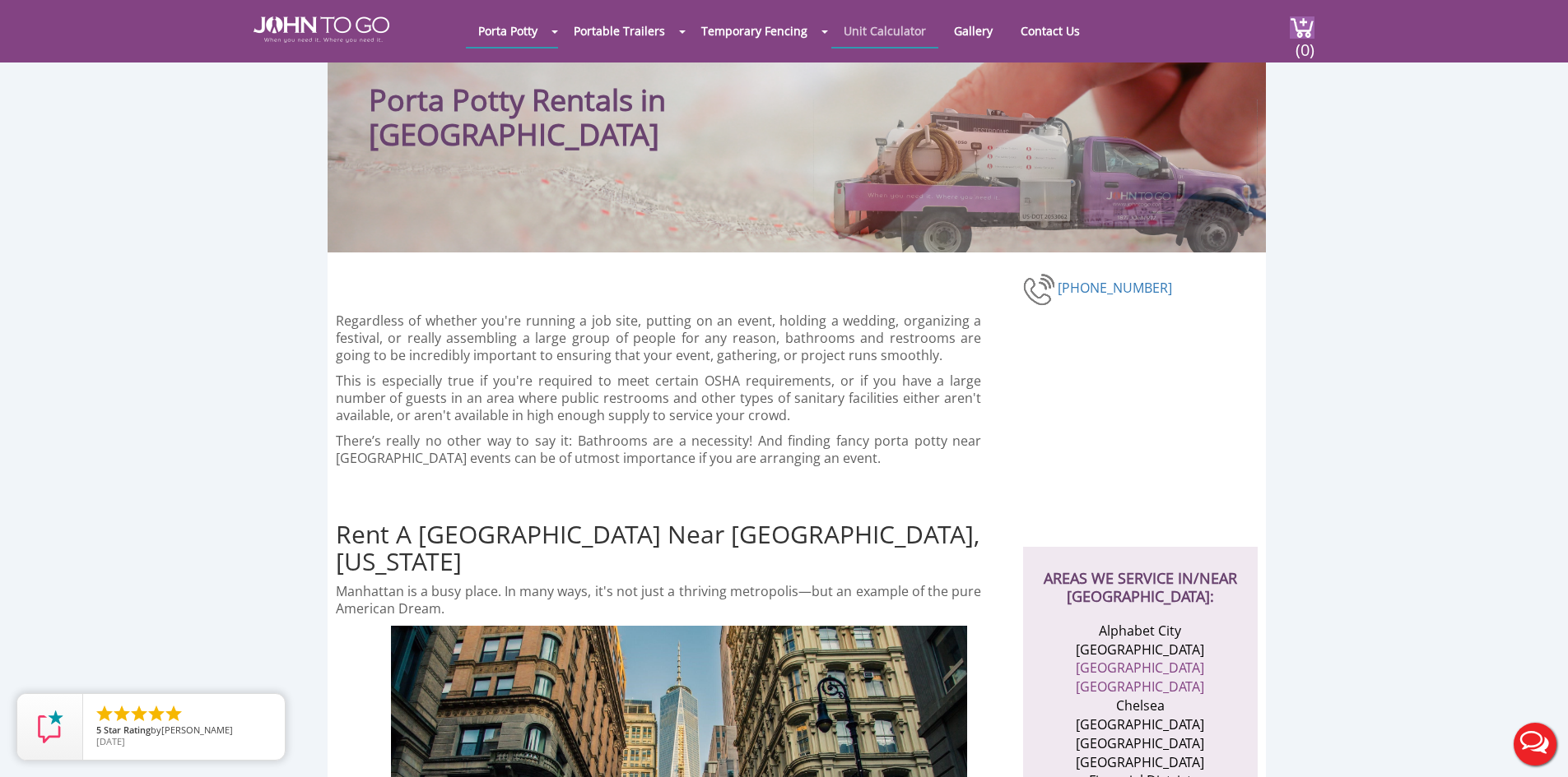
click at [887, 25] on link "Unit Calculator" at bounding box center [884, 31] width 107 height 32
click at [853, 41] on link "Unit Calculator" at bounding box center [884, 31] width 107 height 32
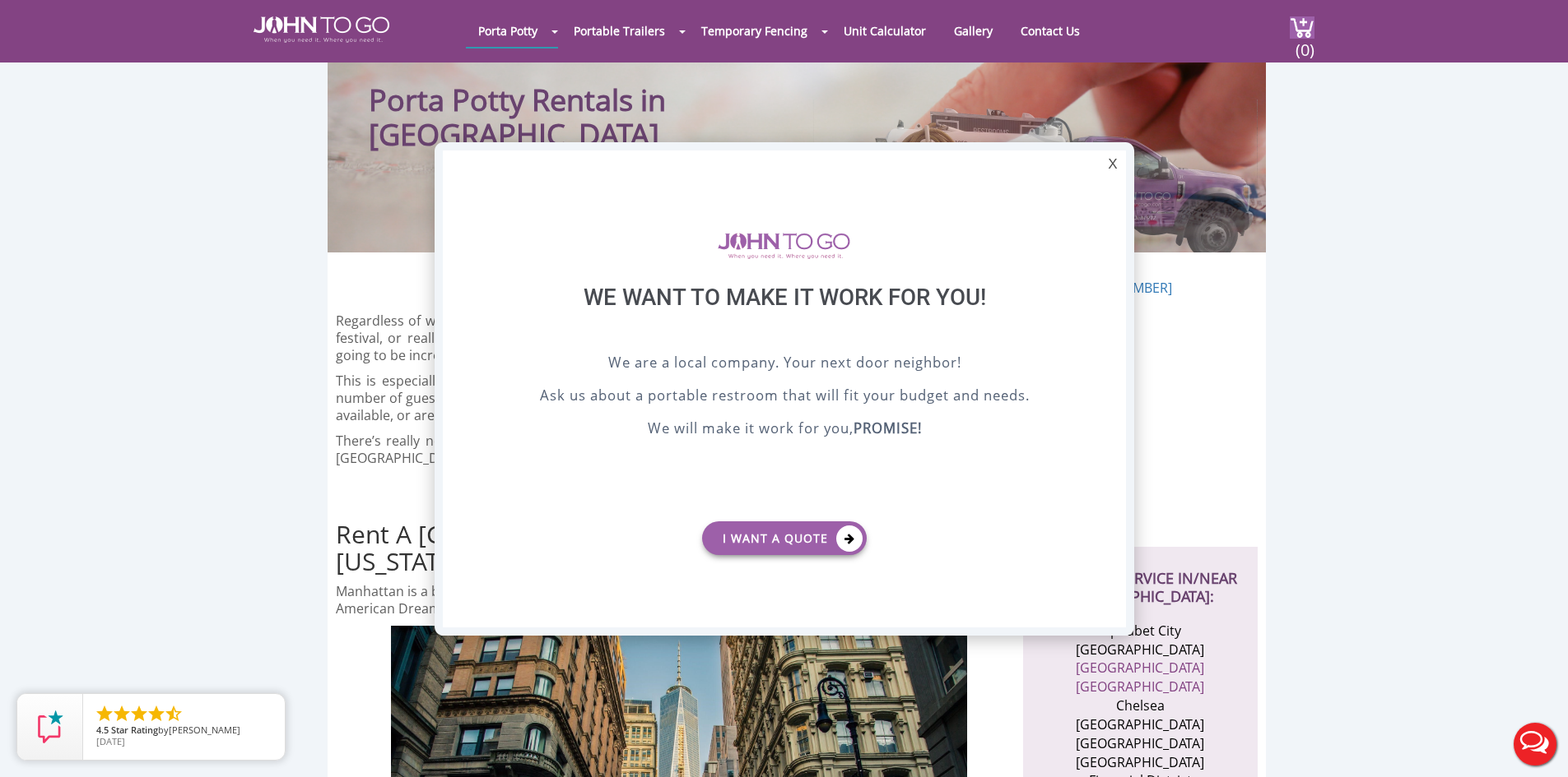
scroll to position [0, 0]
click at [835, 536] on link "I want a Quote" at bounding box center [784, 539] width 165 height 34
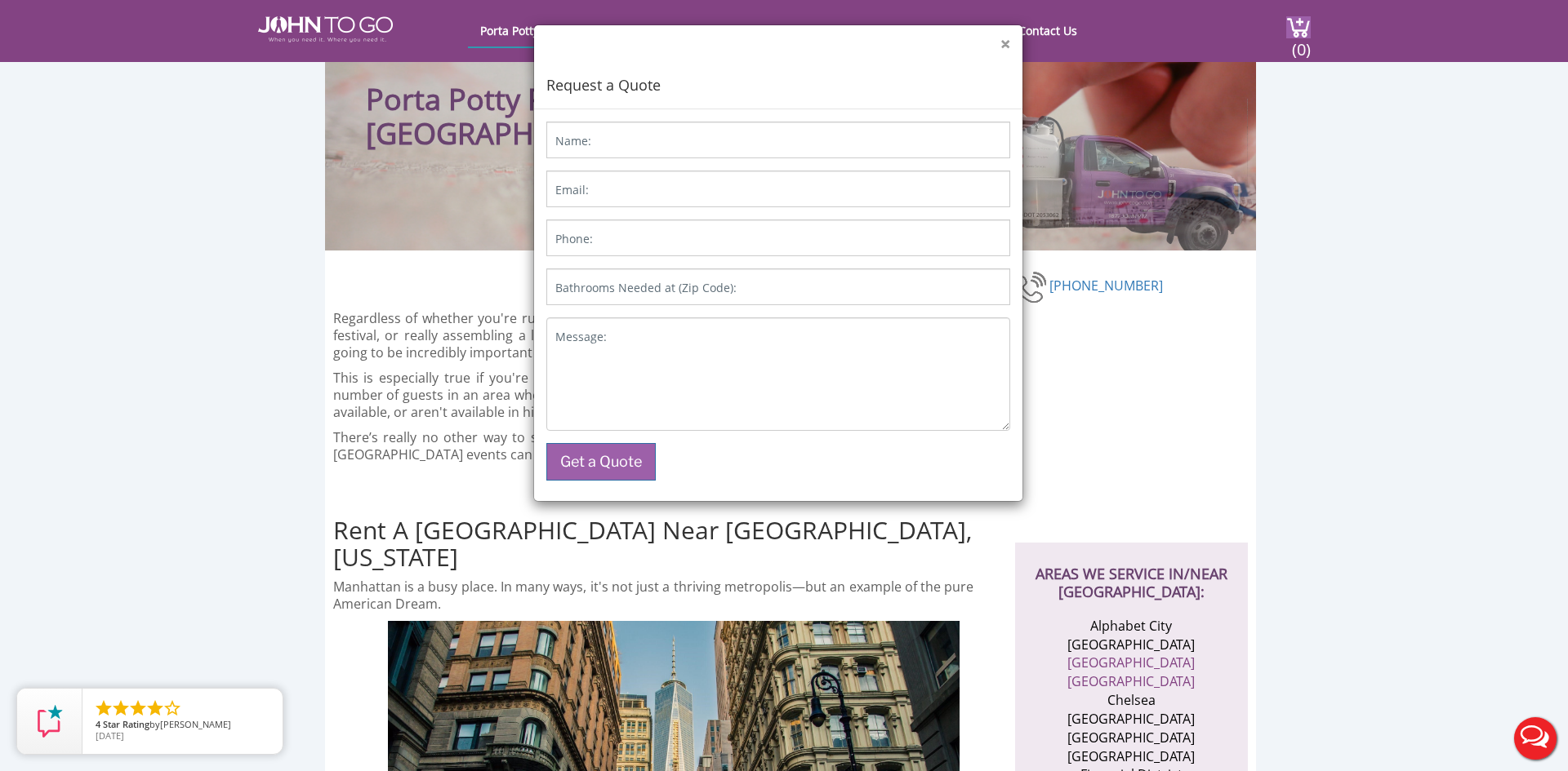
click at [1000, 49] on button "×" at bounding box center [1005, 44] width 9 height 17
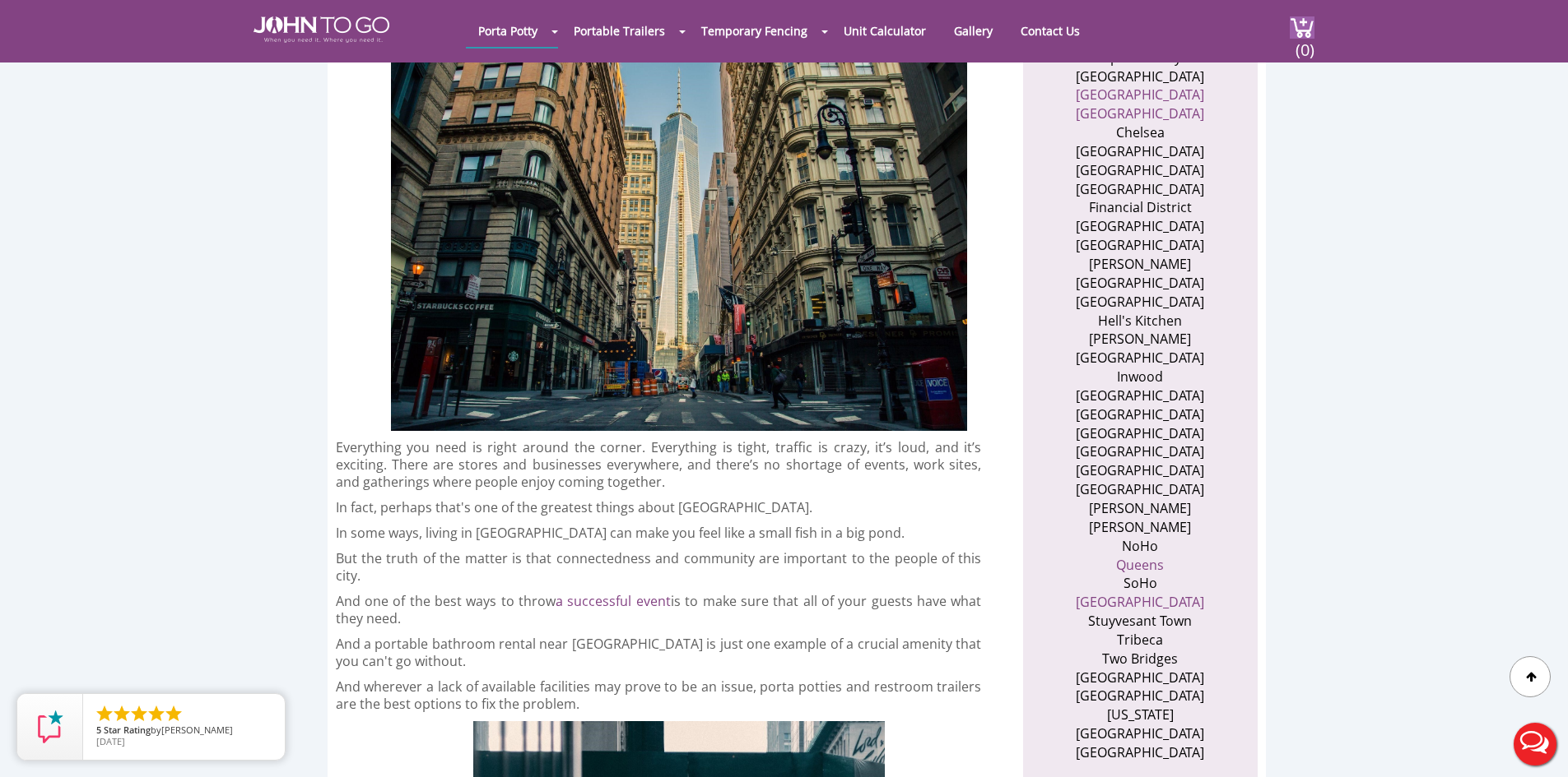
scroll to position [658, 0]
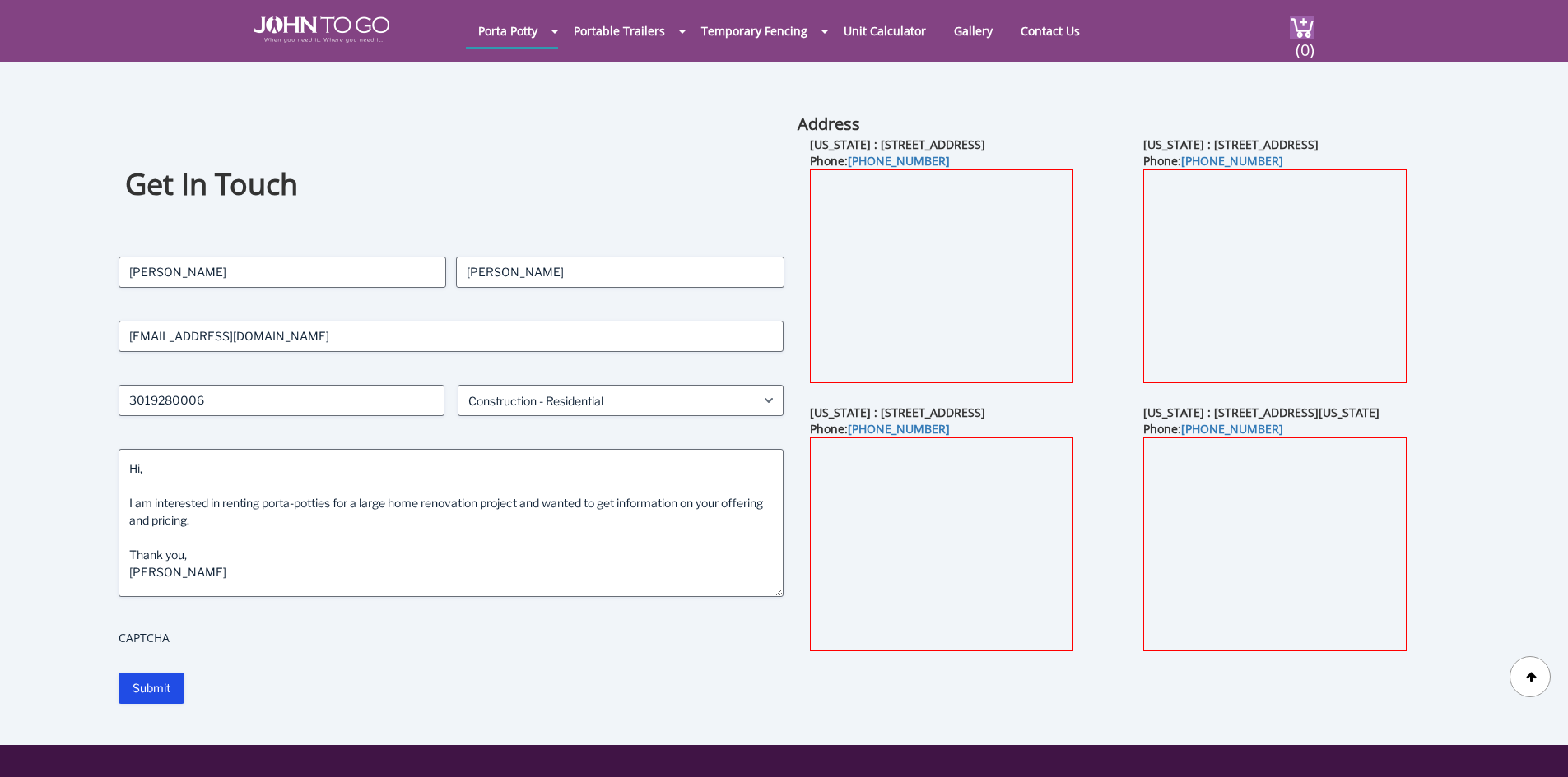
select select "Construction - Residential"
